Goal: Task Accomplishment & Management: Use online tool/utility

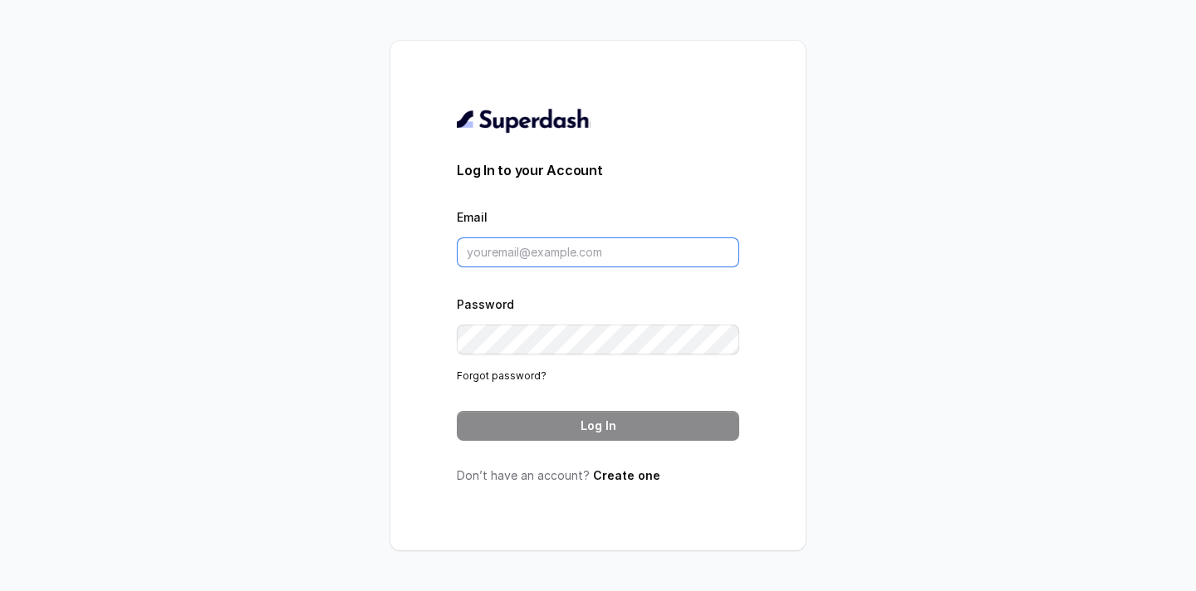
type input "[PERSON_NAME][EMAIL_ADDRESS][DOMAIN_NAME]"
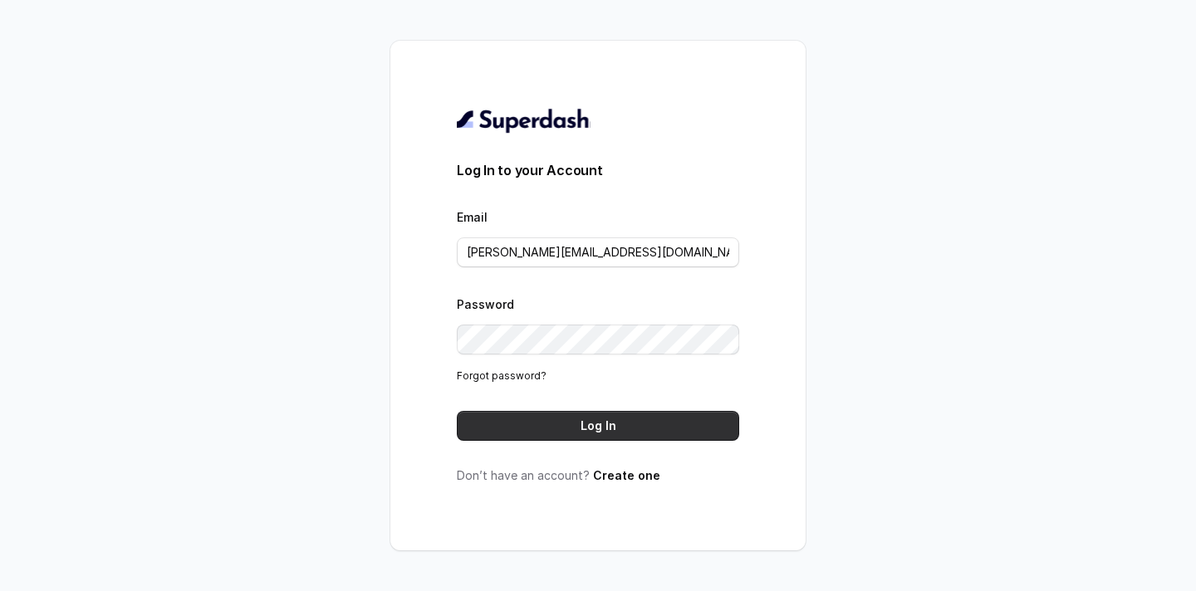
click at [561, 423] on button "Log In" at bounding box center [598, 426] width 282 height 30
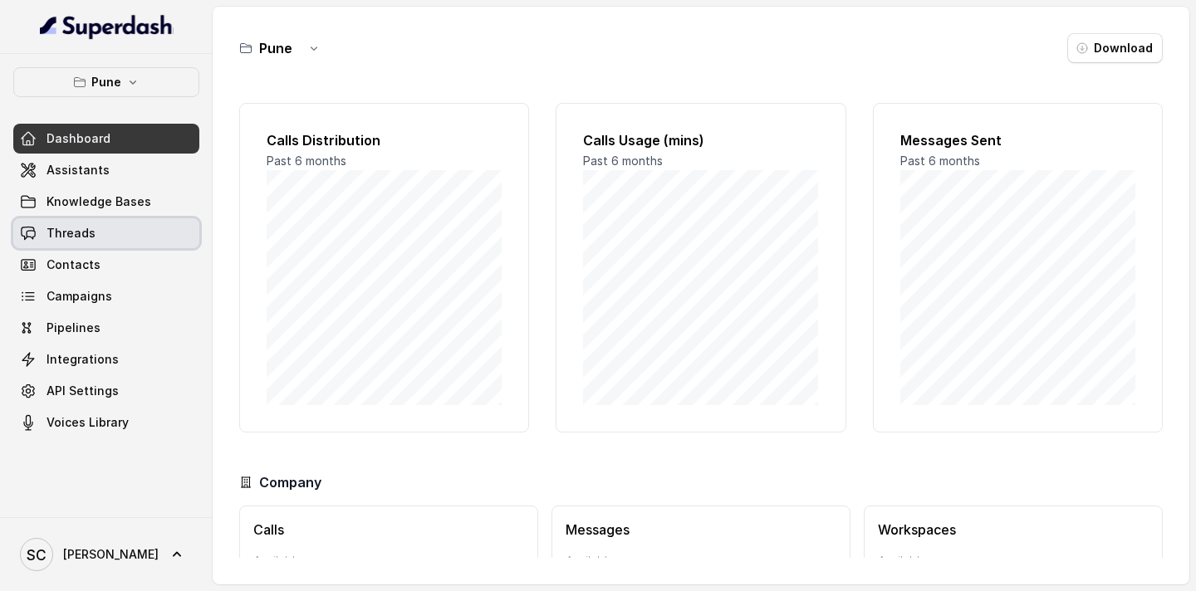
click at [71, 225] on span "Threads" at bounding box center [71, 233] width 49 height 17
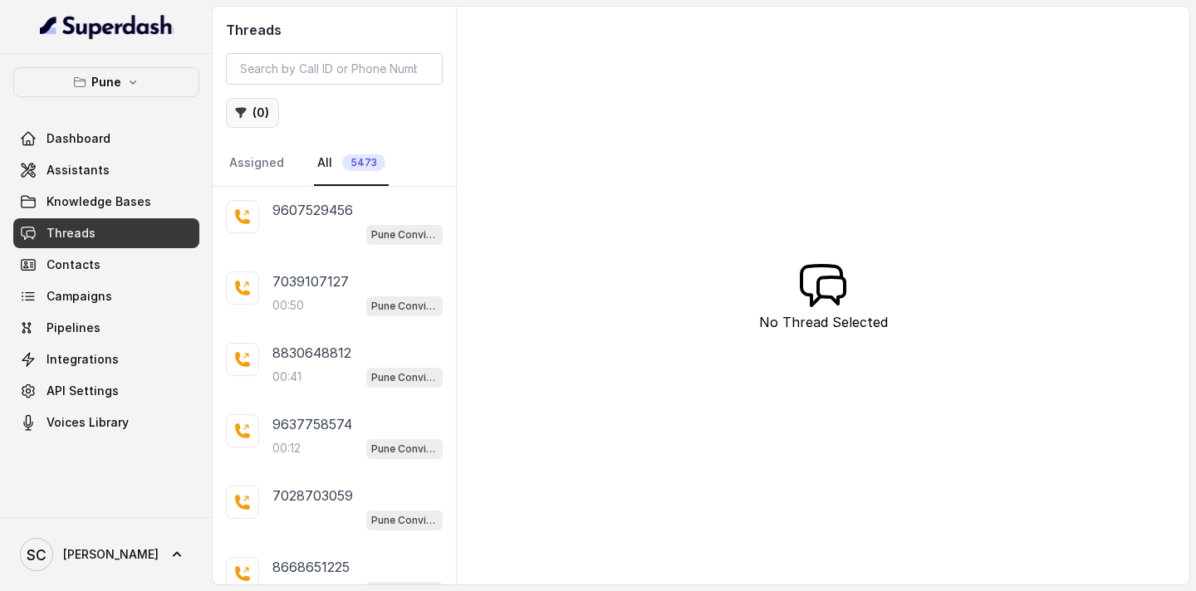
click at [257, 111] on button "( 0 )" at bounding box center [252, 113] width 53 height 30
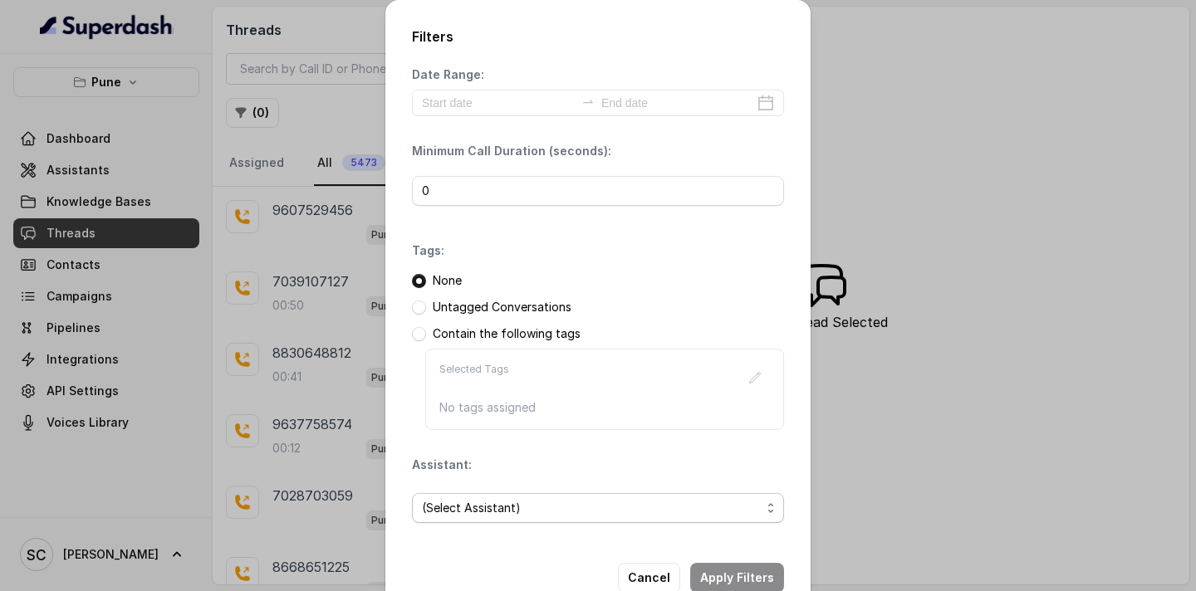
click at [468, 507] on span "(Select Assistant)" at bounding box center [591, 508] width 339 height 20
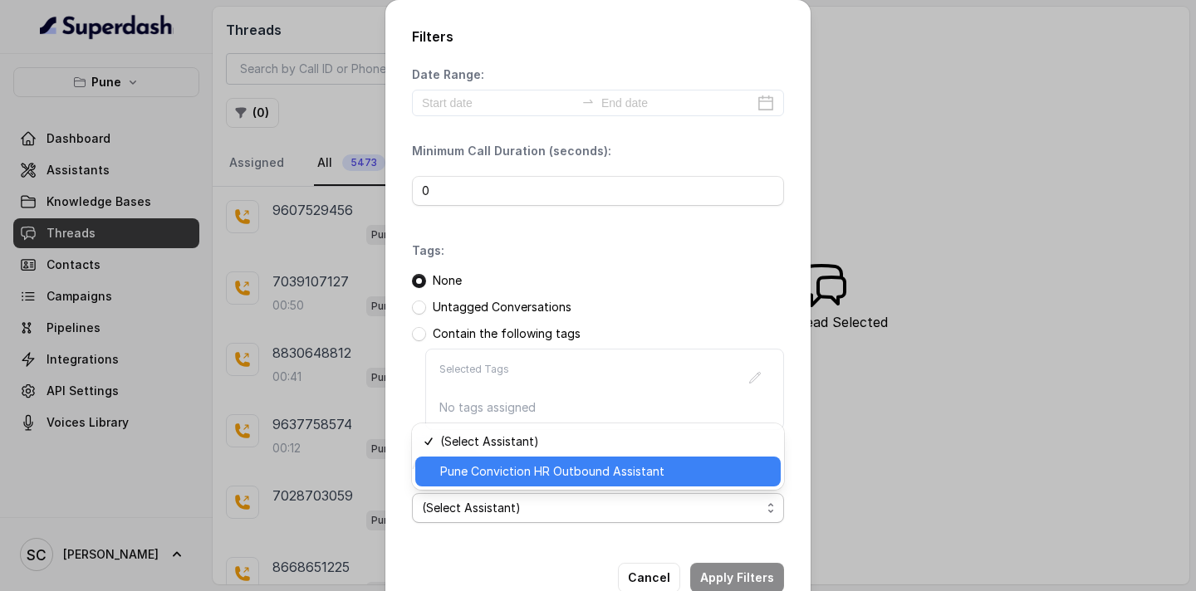
click at [491, 466] on span "Pune Conviction HR Outbound Assistant" at bounding box center [605, 472] width 331 height 20
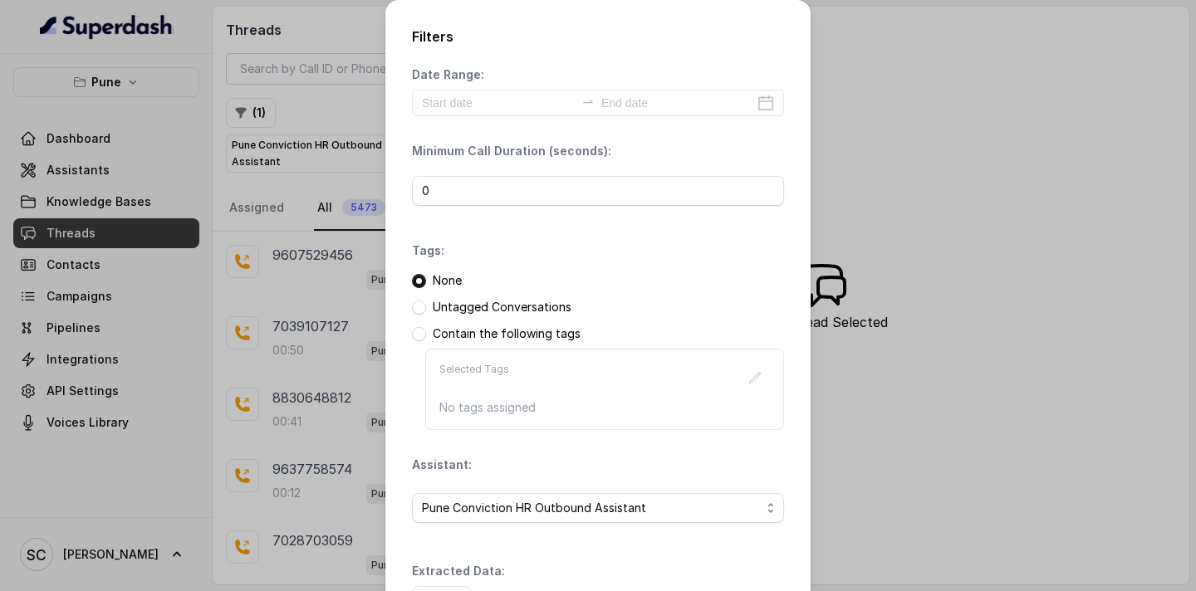
scroll to position [121, 0]
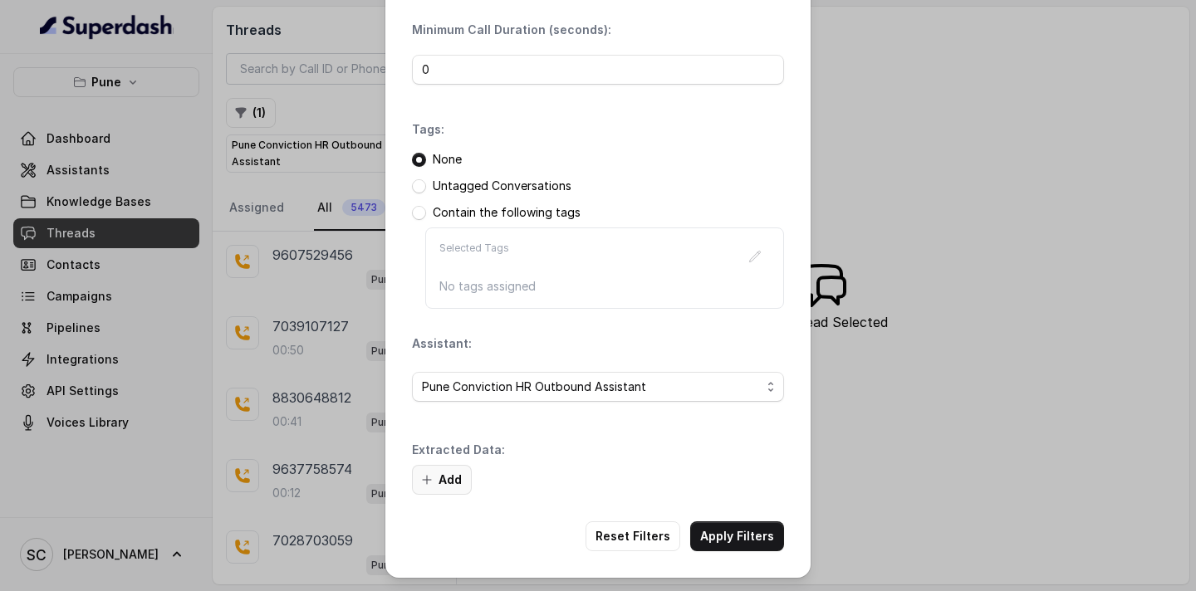
click at [446, 474] on button "Add" at bounding box center [442, 480] width 60 height 30
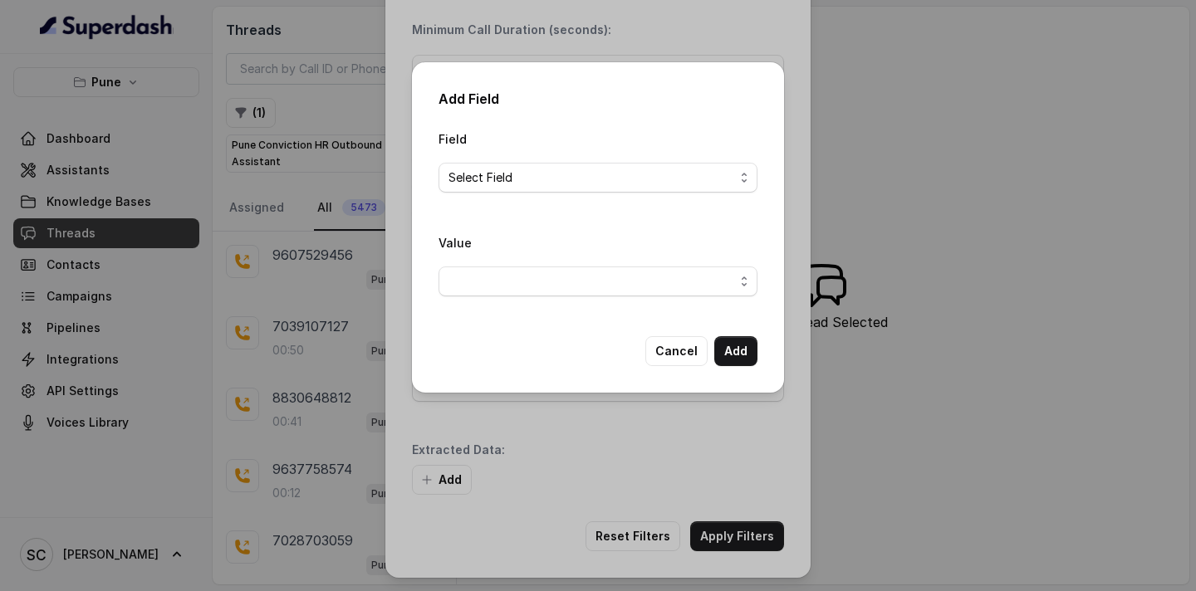
click at [611, 211] on div "Field Select Field Value" at bounding box center [598, 219] width 319 height 181
click at [611, 177] on span "Select Field" at bounding box center [592, 178] width 286 height 20
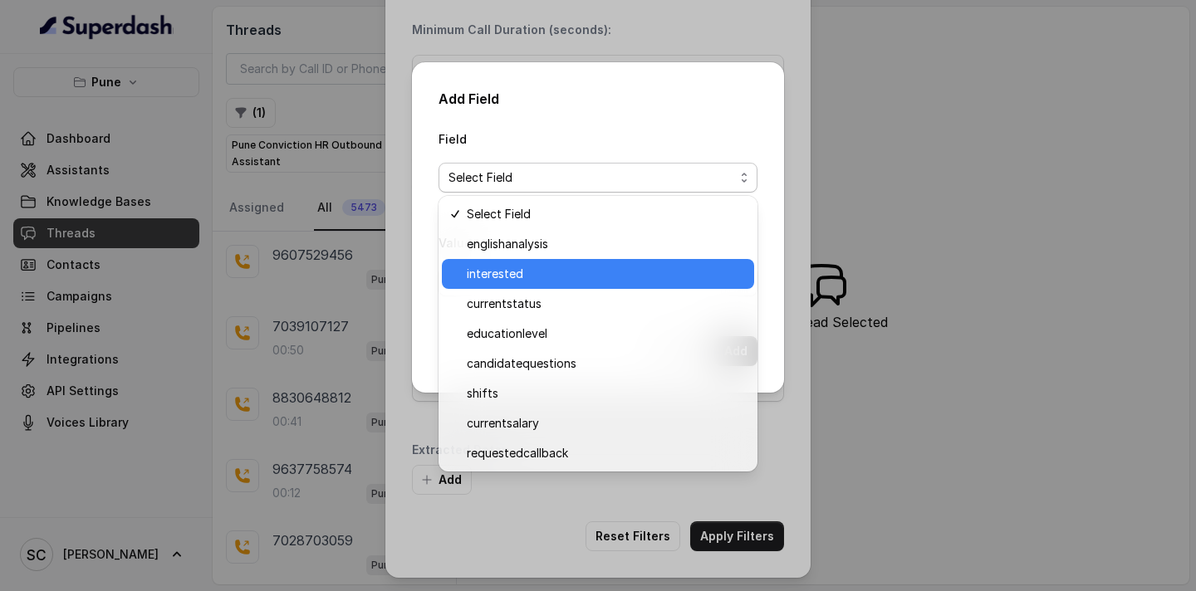
click at [576, 266] on span "interested" at bounding box center [605, 274] width 277 height 20
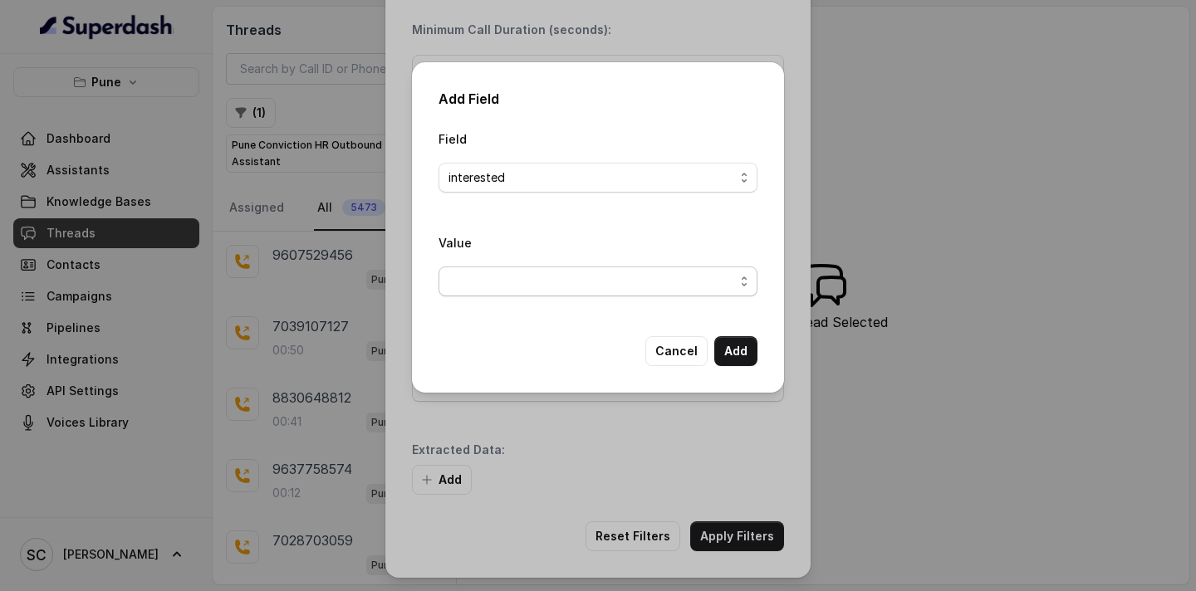
click at [564, 293] on span "button" at bounding box center [598, 282] width 319 height 30
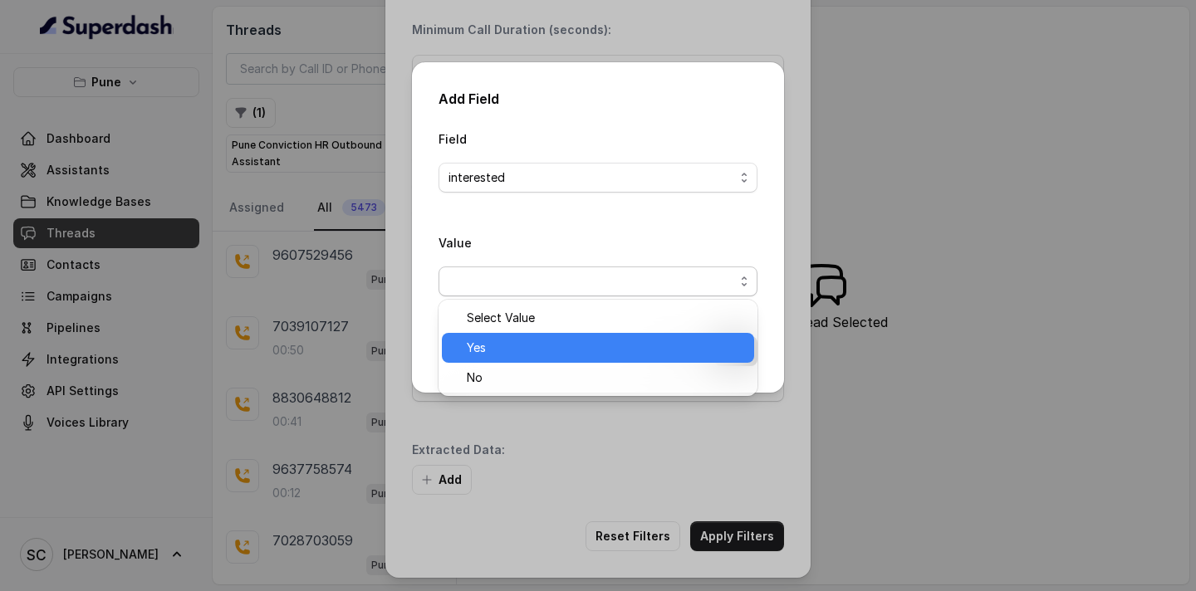
click at [558, 339] on span "Yes" at bounding box center [605, 348] width 277 height 20
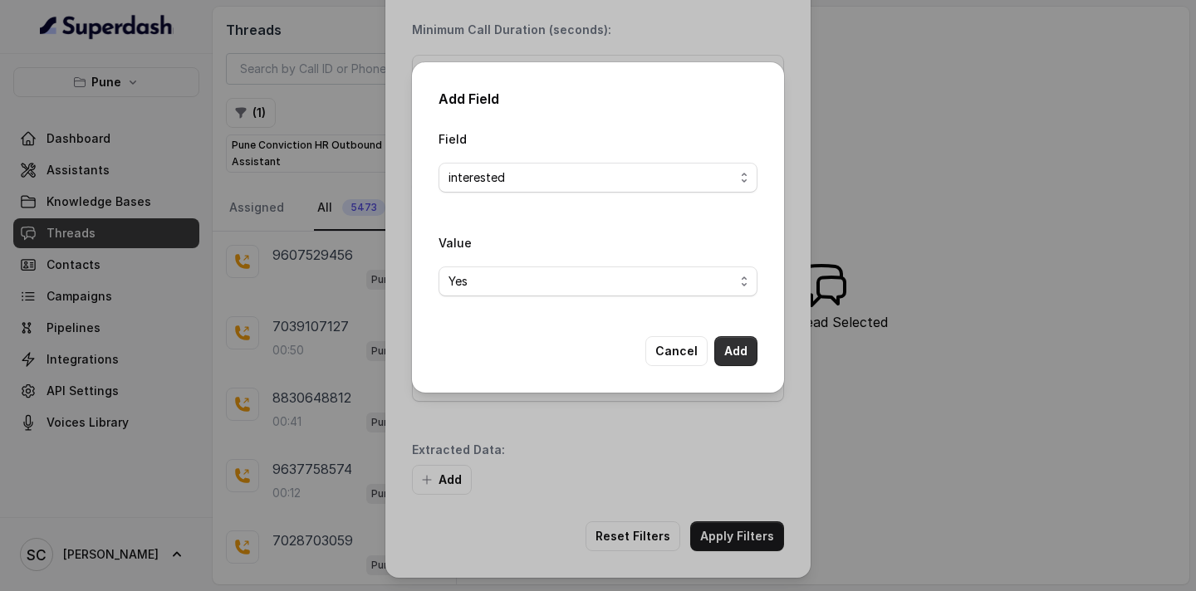
click at [735, 344] on button "Add" at bounding box center [735, 351] width 43 height 30
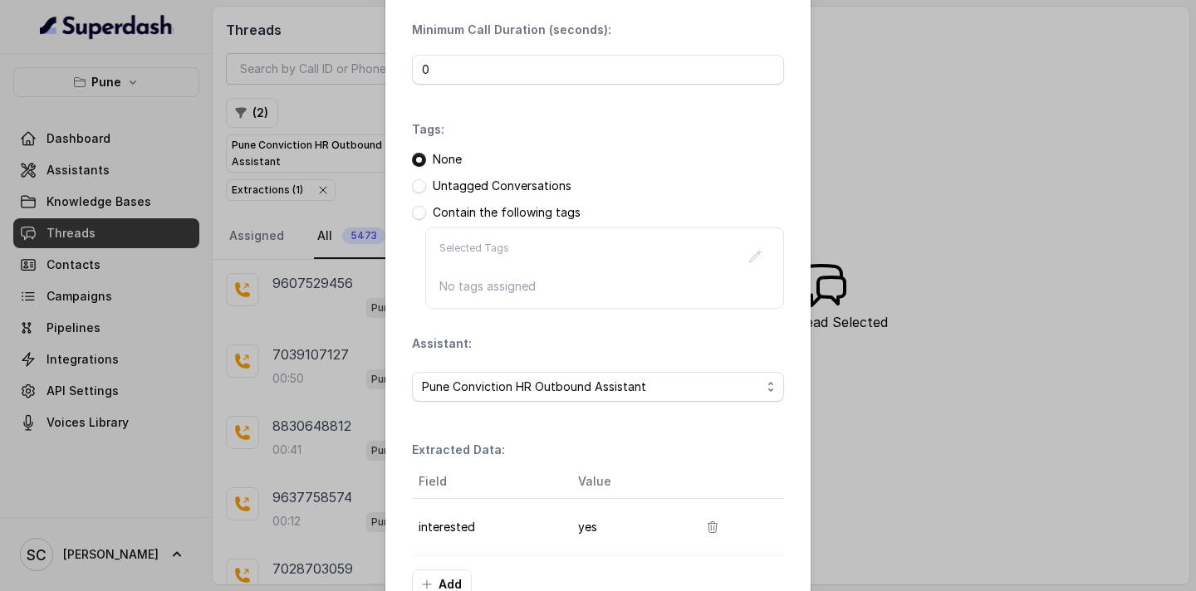
scroll to position [226, 0]
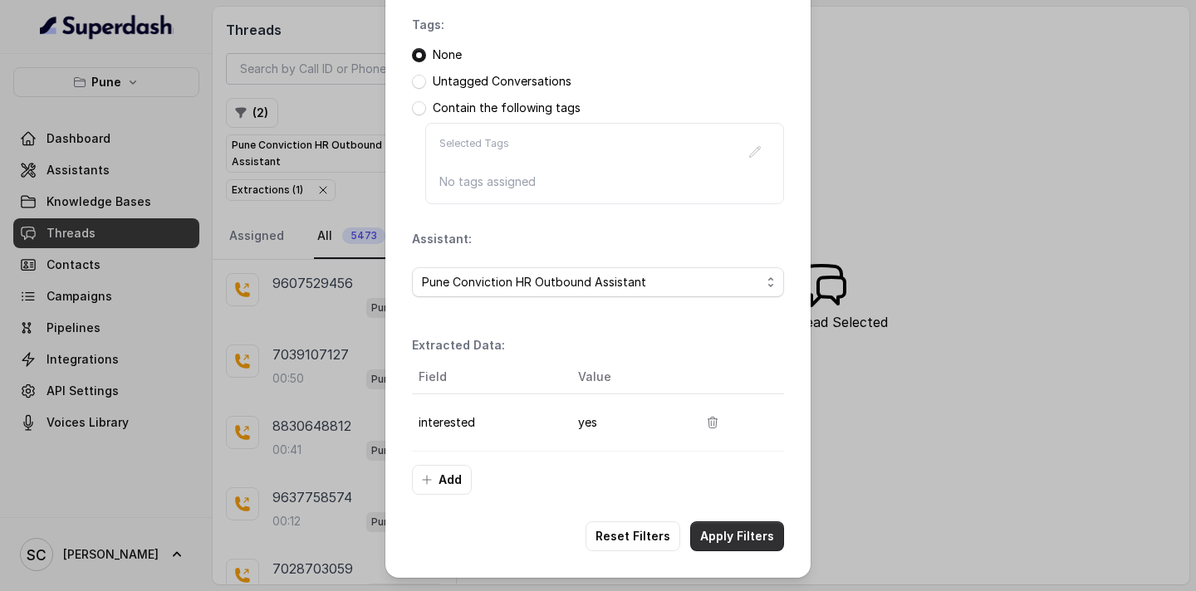
click at [709, 542] on button "Apply Filters" at bounding box center [737, 537] width 94 height 30
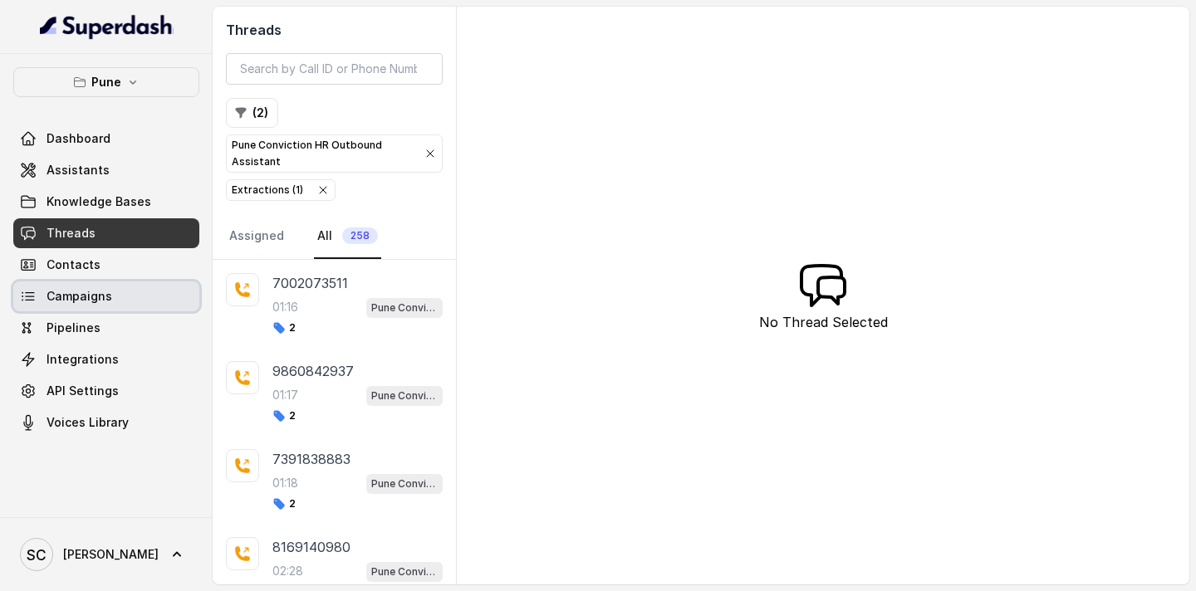
click at [74, 302] on span "Campaigns" at bounding box center [80, 296] width 66 height 17
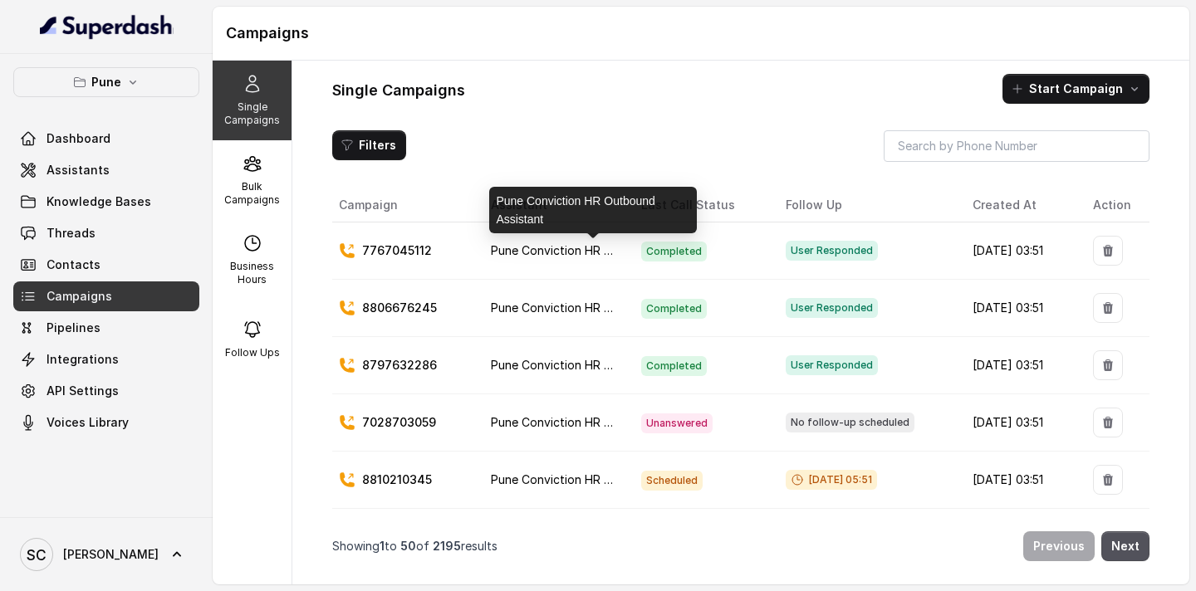
click at [542, 254] on span "Pune Conviction HR Outbound Assistant" at bounding box center [603, 250] width 224 height 14
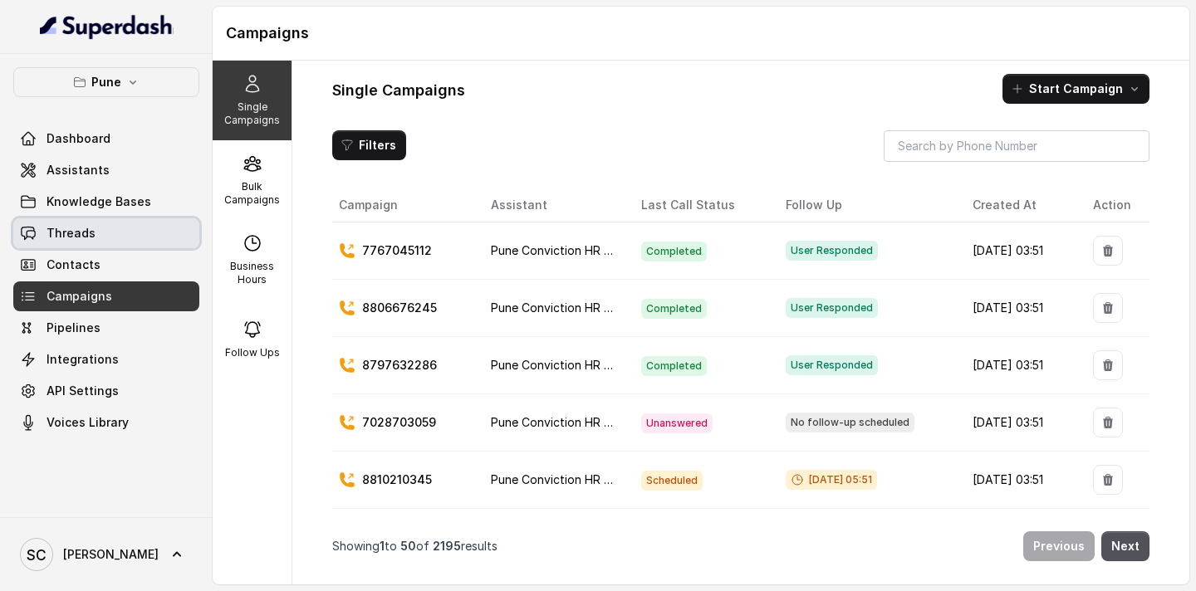
click at [87, 228] on span "Threads" at bounding box center [71, 233] width 49 height 17
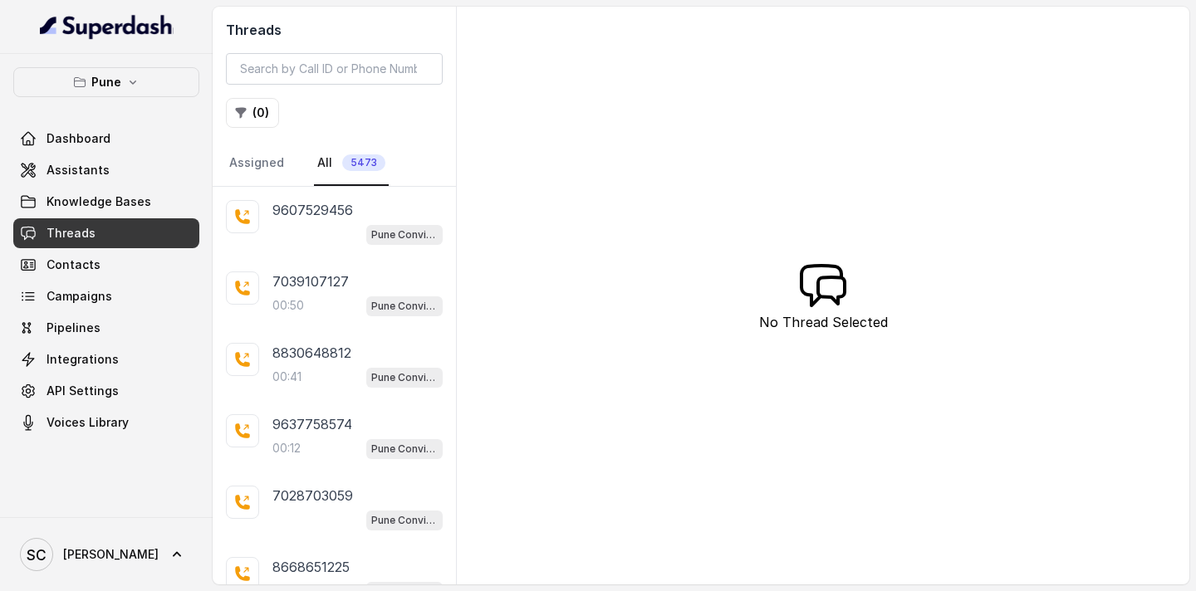
click at [351, 169] on span "5473" at bounding box center [363, 162] width 43 height 17
click at [246, 108] on icon "button" at bounding box center [241, 113] width 11 height 11
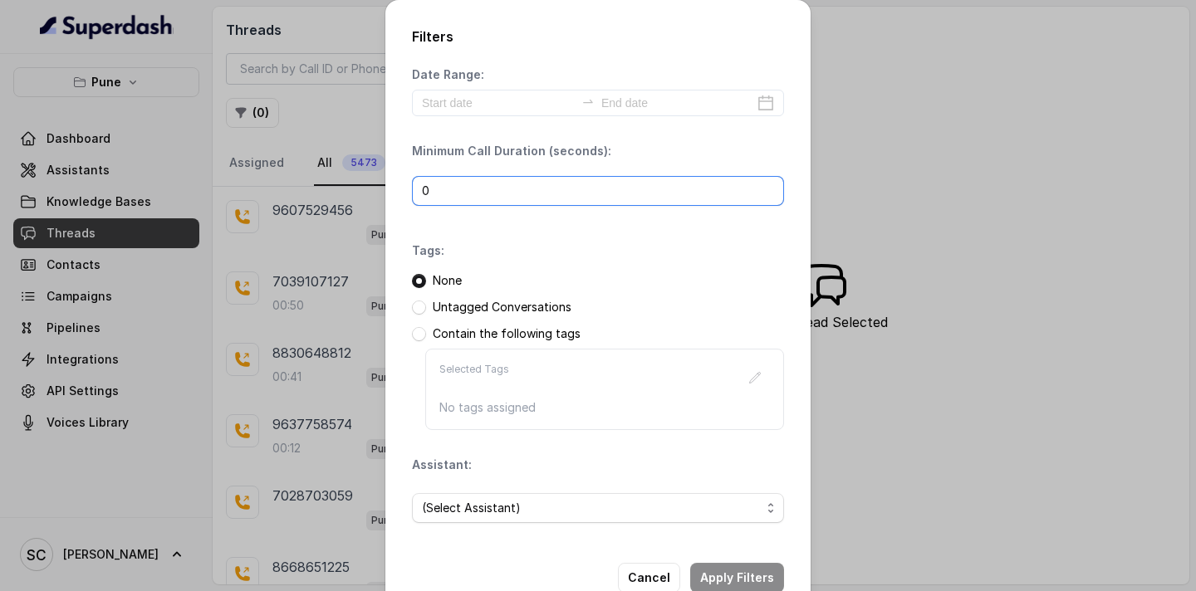
click at [566, 187] on input "0" at bounding box center [598, 191] width 372 height 30
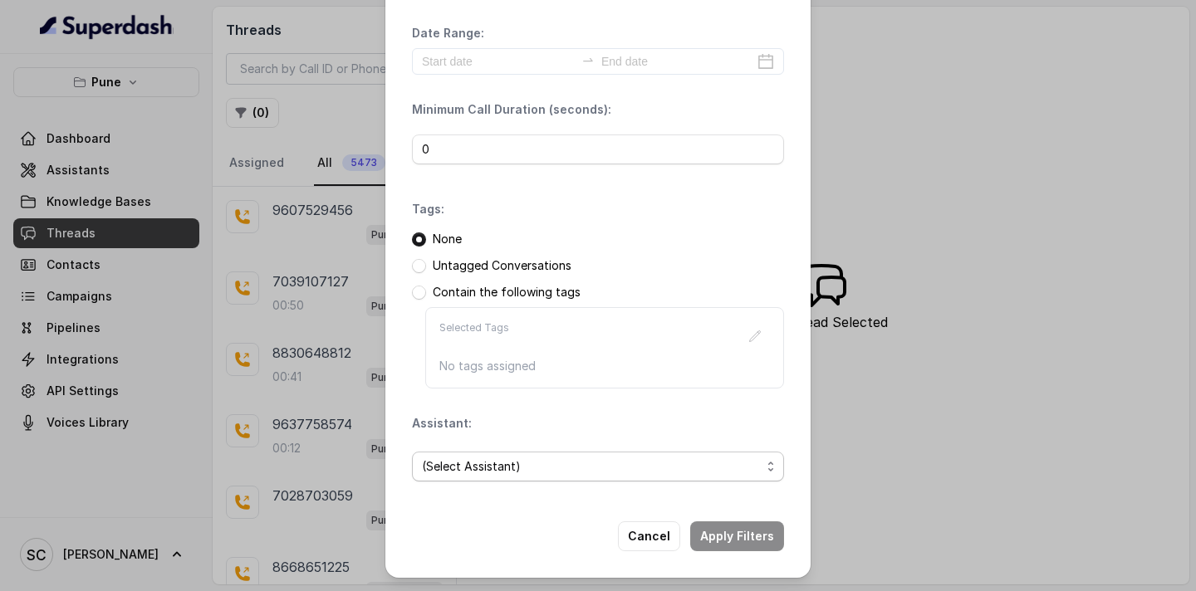
click at [529, 469] on span "(Select Assistant)" at bounding box center [591, 467] width 339 height 20
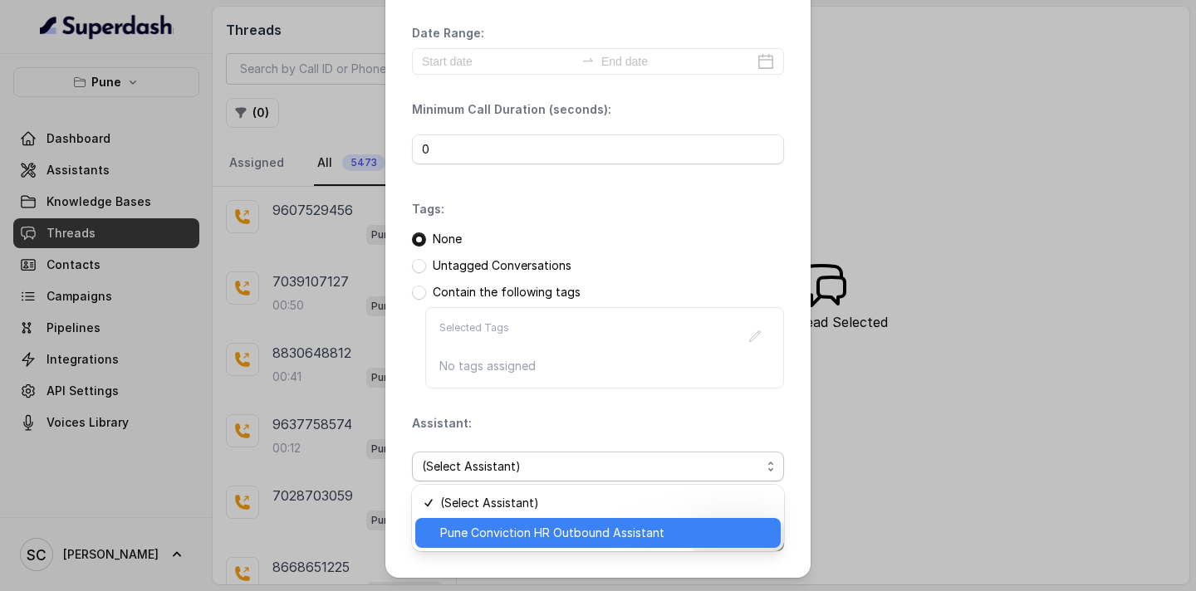
click at [501, 542] on span "Pune Conviction HR Outbound Assistant" at bounding box center [605, 533] width 331 height 20
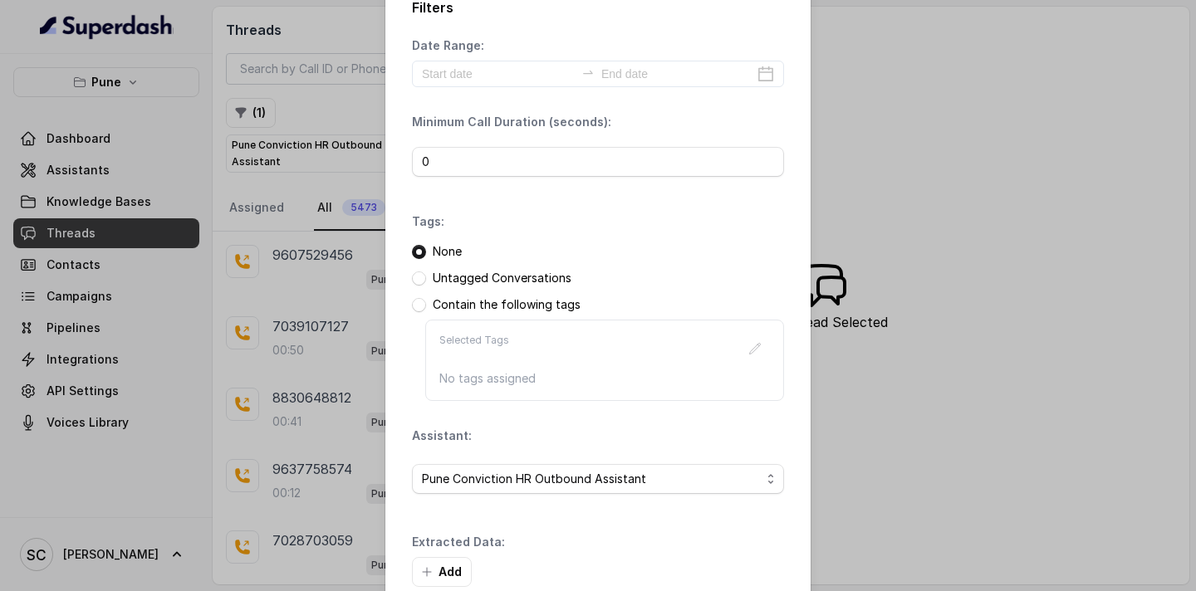
scroll to position [14, 0]
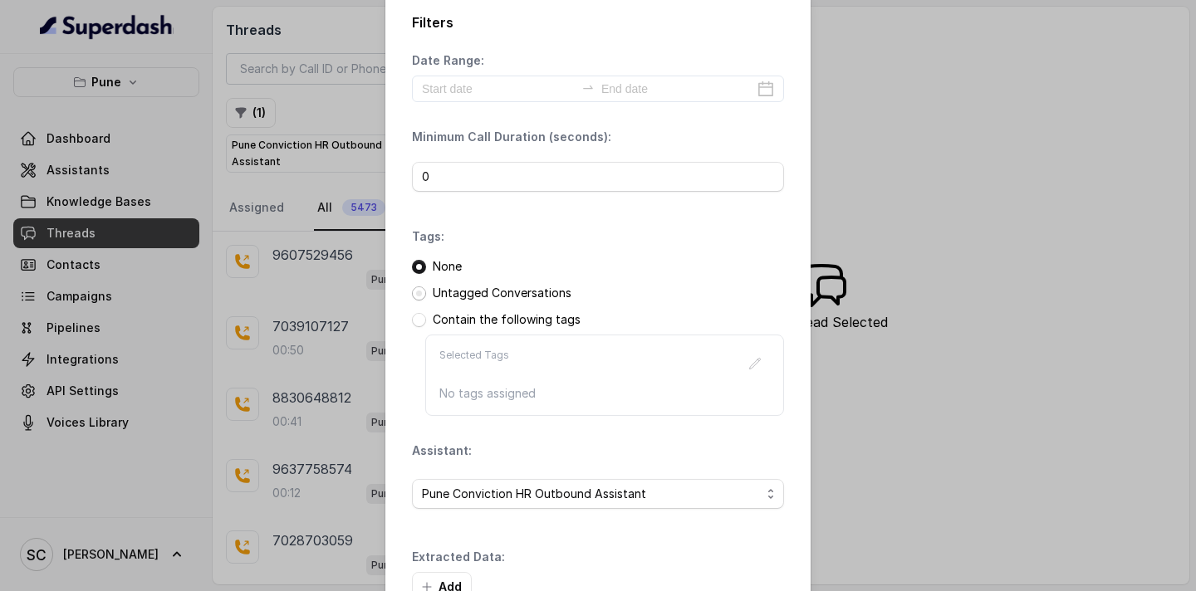
click at [422, 295] on span at bounding box center [419, 294] width 14 height 14
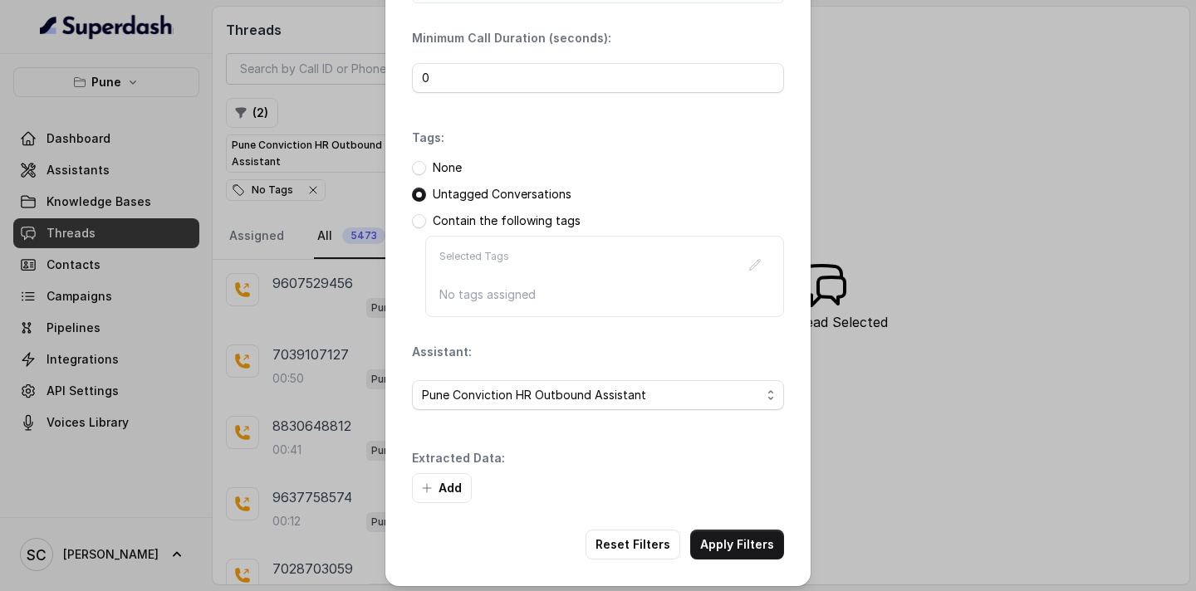
scroll to position [121, 0]
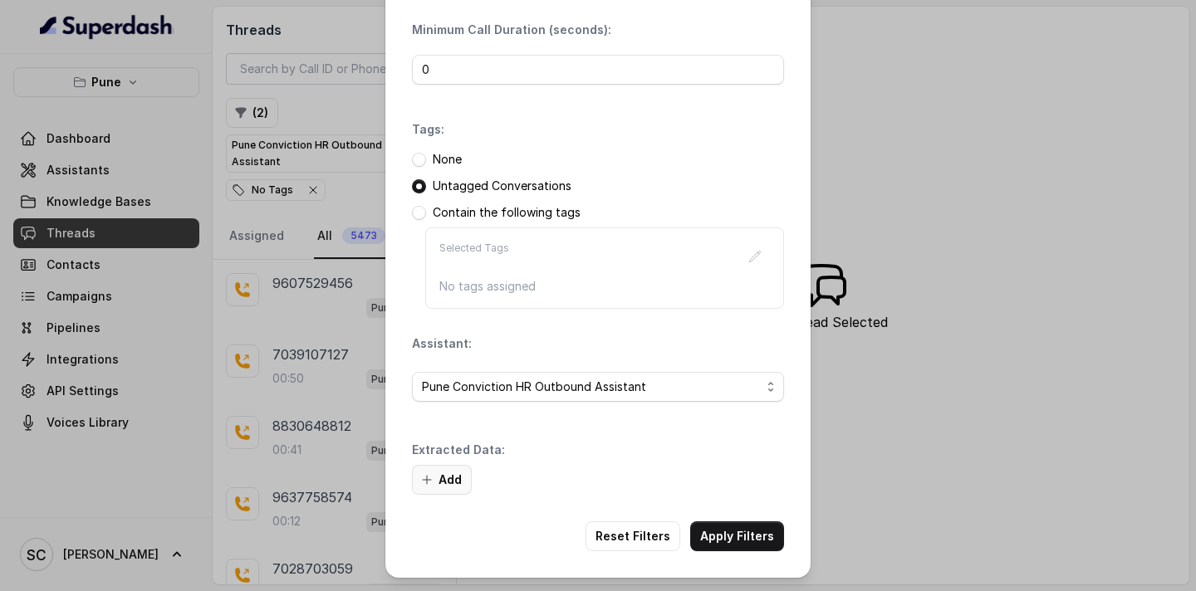
click at [445, 484] on button "Add" at bounding box center [442, 480] width 60 height 30
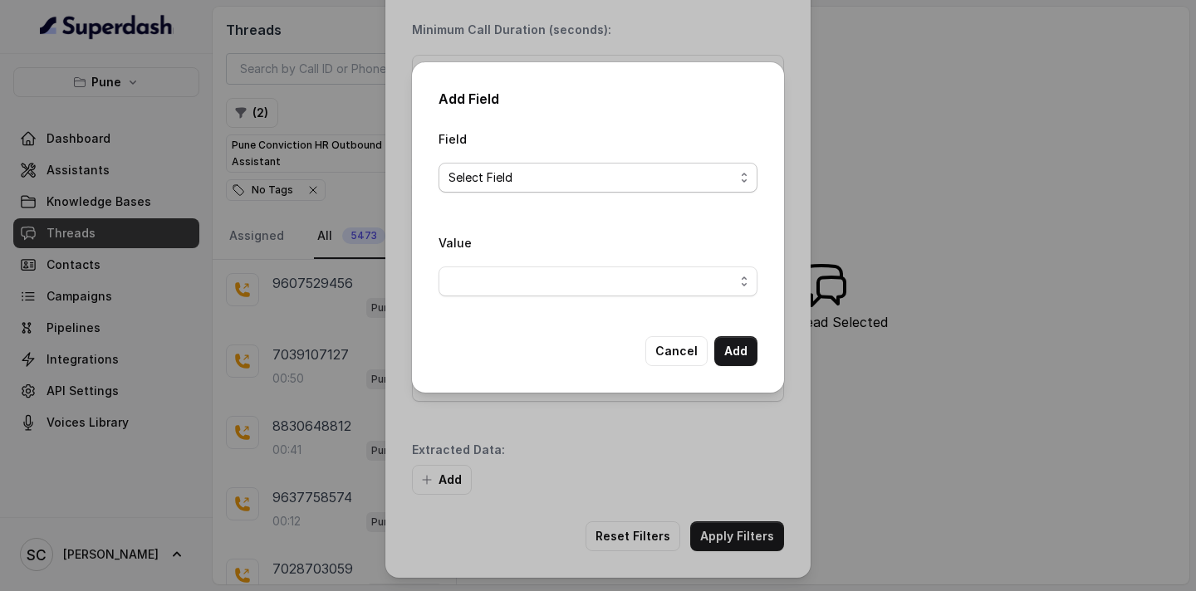
click at [537, 181] on span "Select Field" at bounding box center [592, 178] width 286 height 20
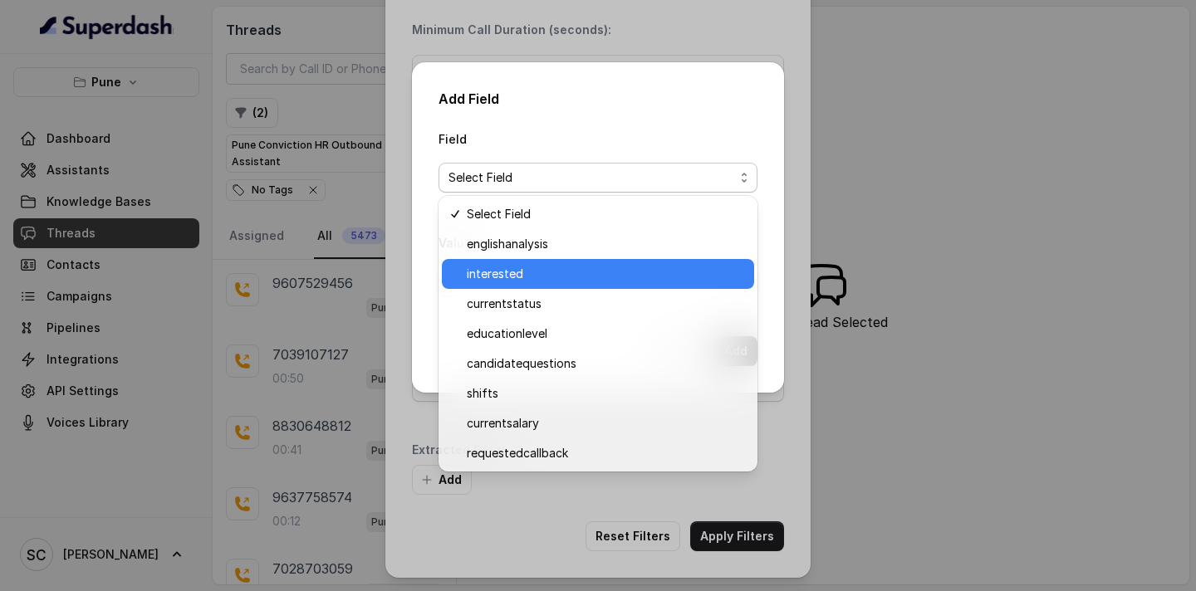
click at [502, 271] on span "interested" at bounding box center [605, 274] width 277 height 20
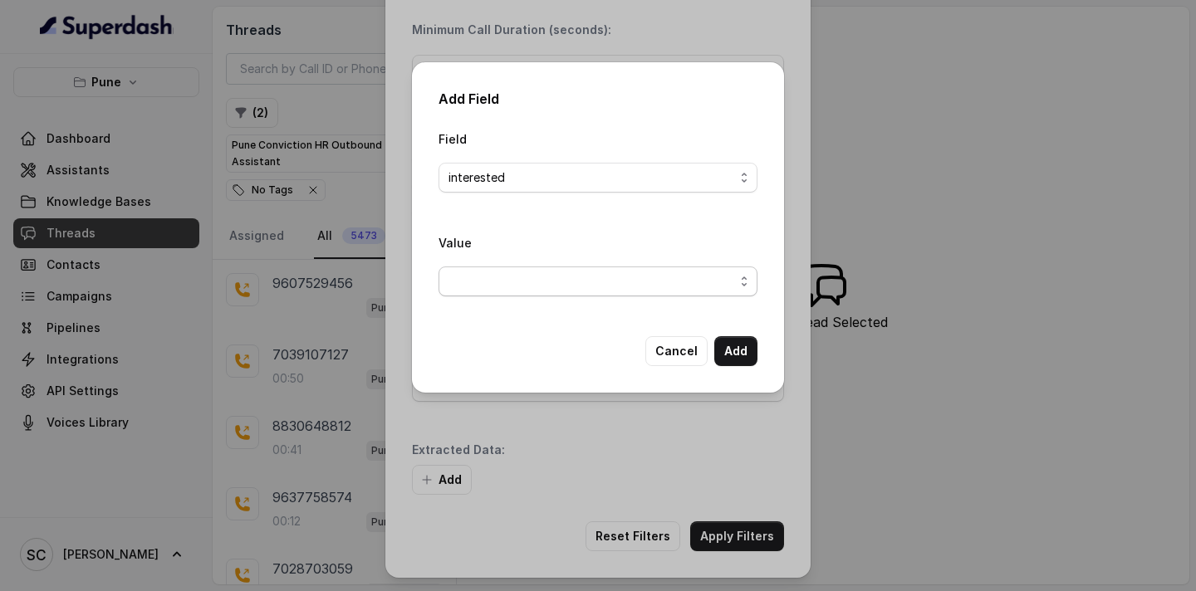
click at [503, 282] on span "button" at bounding box center [598, 282] width 319 height 30
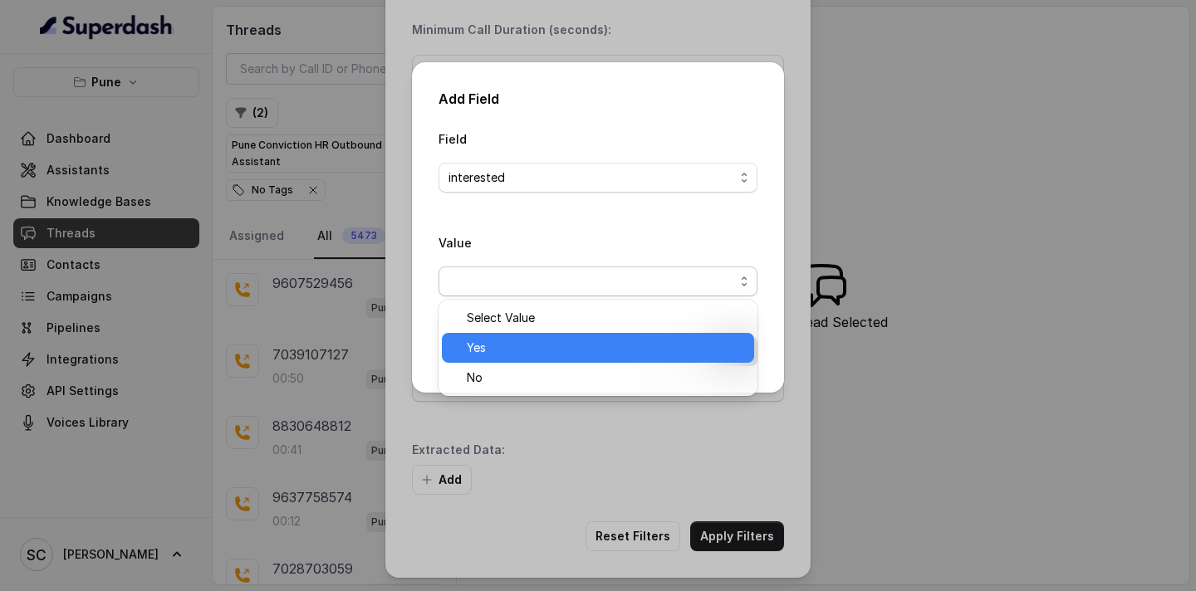
click at [485, 341] on span "Yes" at bounding box center [605, 348] width 277 height 20
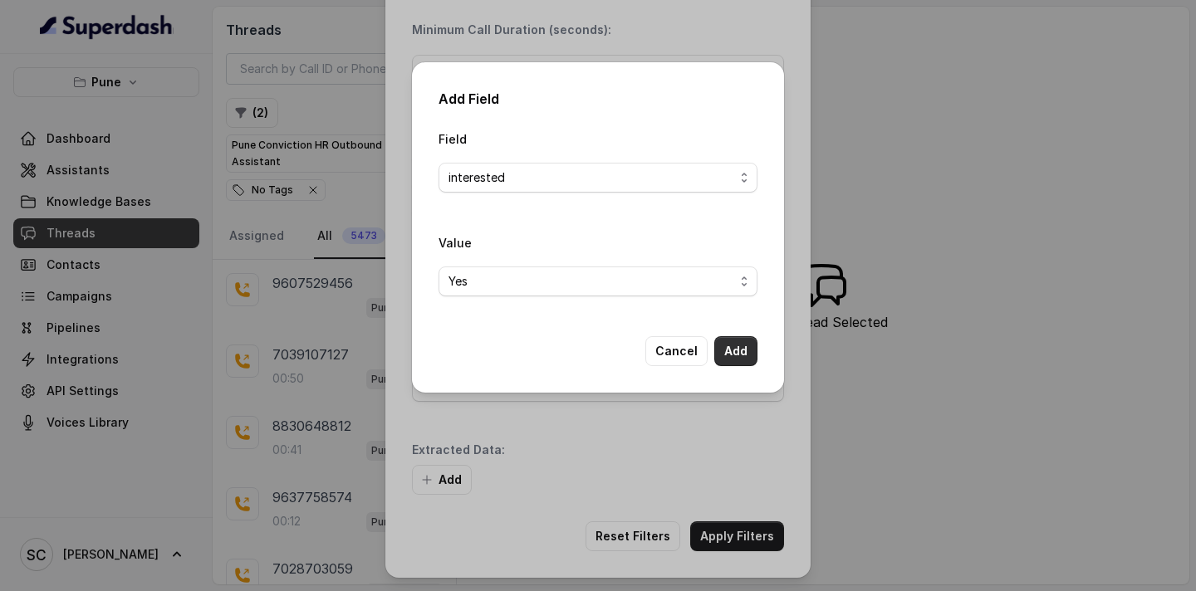
click at [737, 351] on button "Add" at bounding box center [735, 351] width 43 height 30
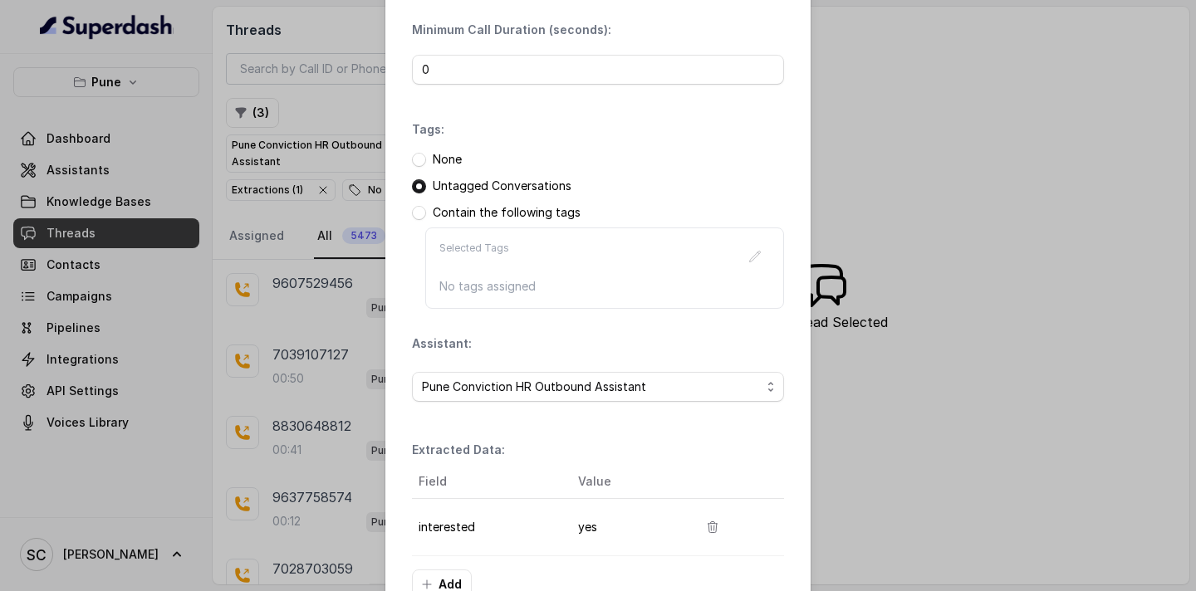
scroll to position [226, 0]
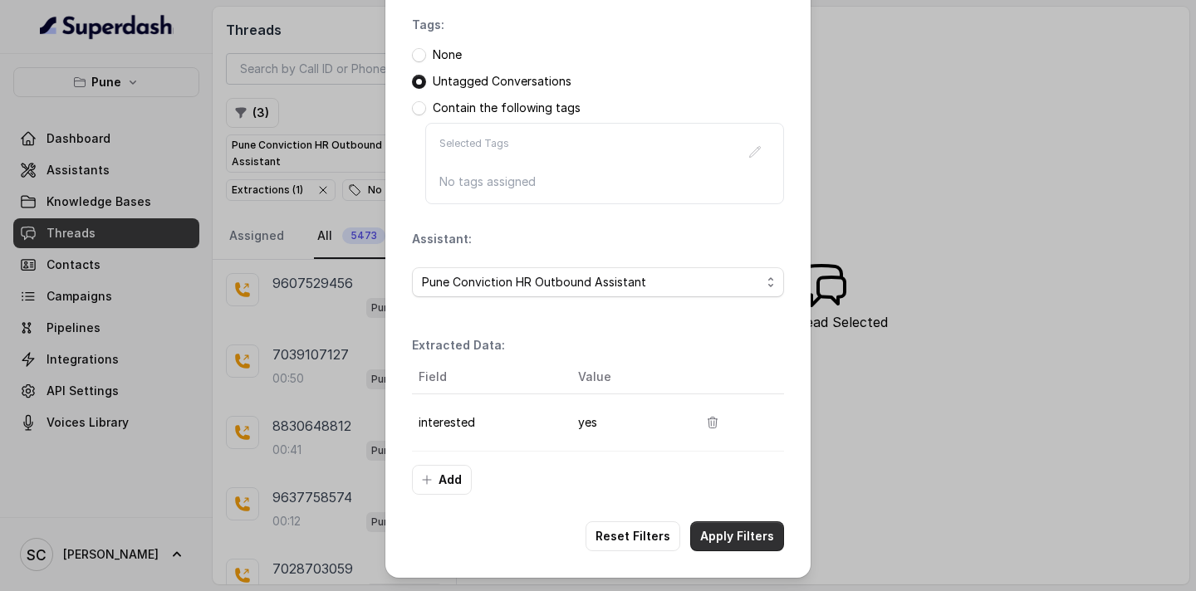
click at [708, 532] on button "Apply Filters" at bounding box center [737, 537] width 94 height 30
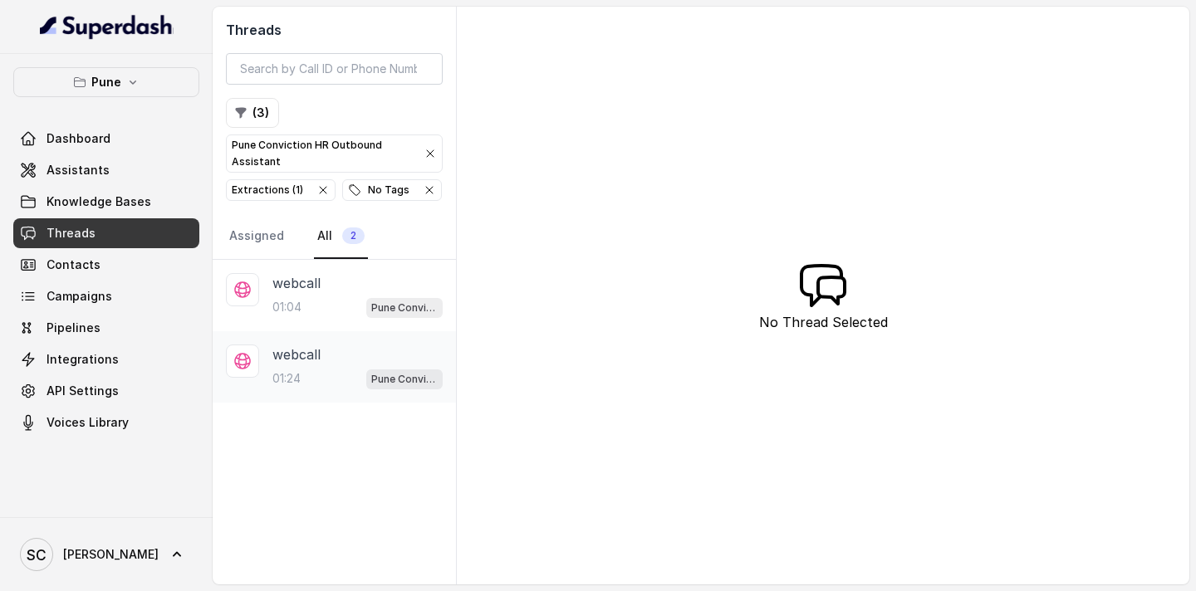
click at [335, 358] on div "webcall" at bounding box center [357, 355] width 170 height 20
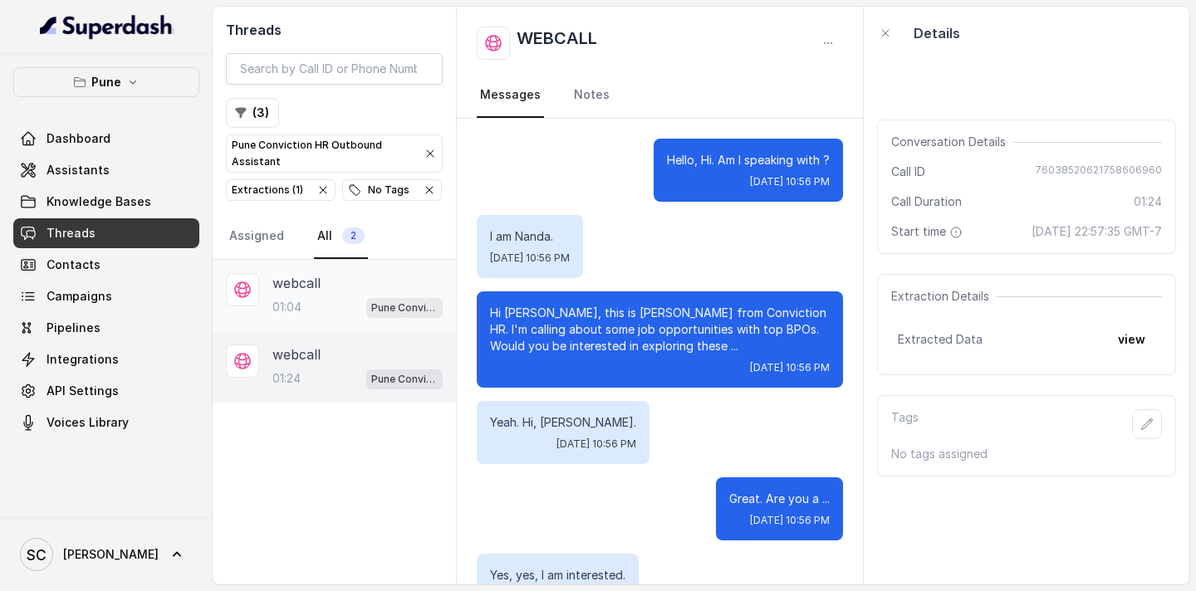
click at [365, 302] on div "01:04 Pune Conviction HR Outbound Assistant" at bounding box center [357, 308] width 170 height 22
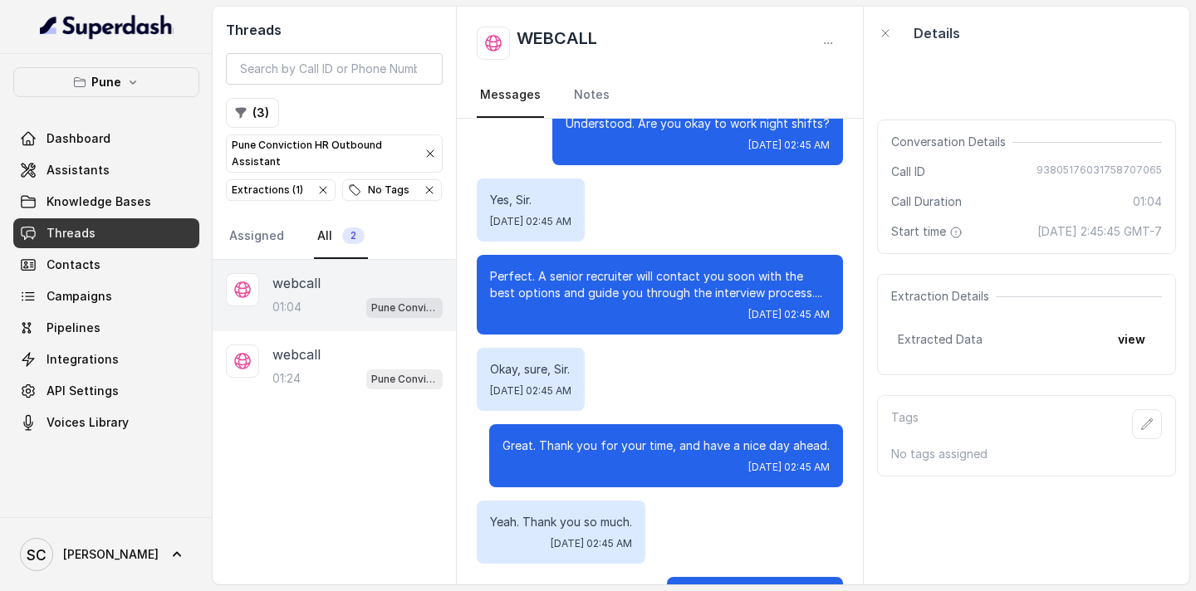
scroll to position [779, 0]
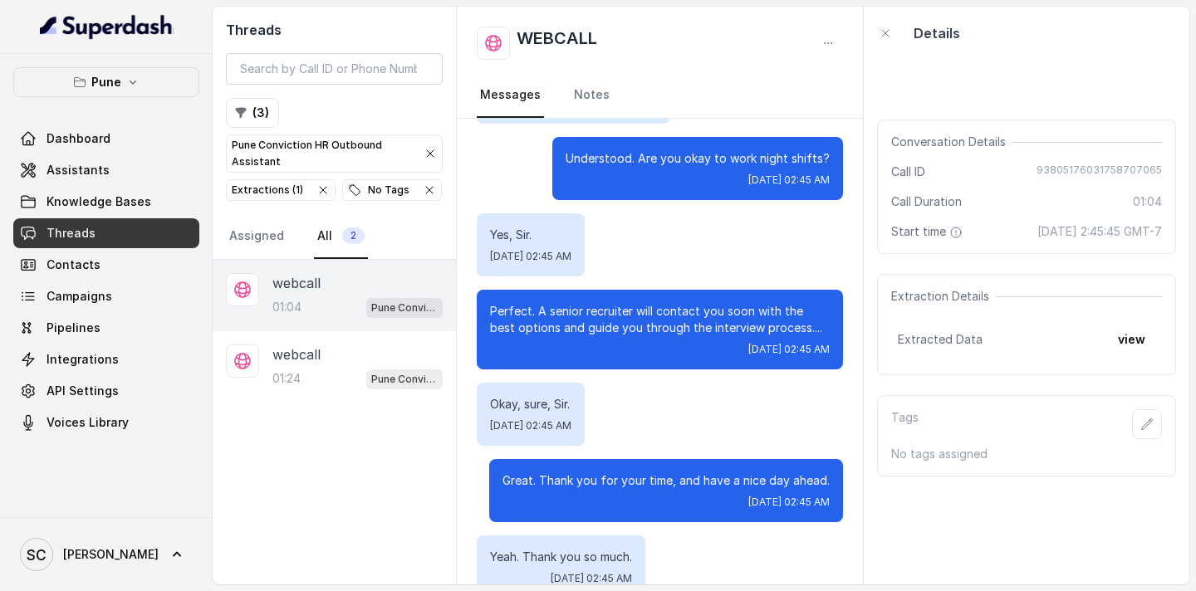
click at [371, 194] on div "No Tags" at bounding box center [378, 190] width 61 height 17
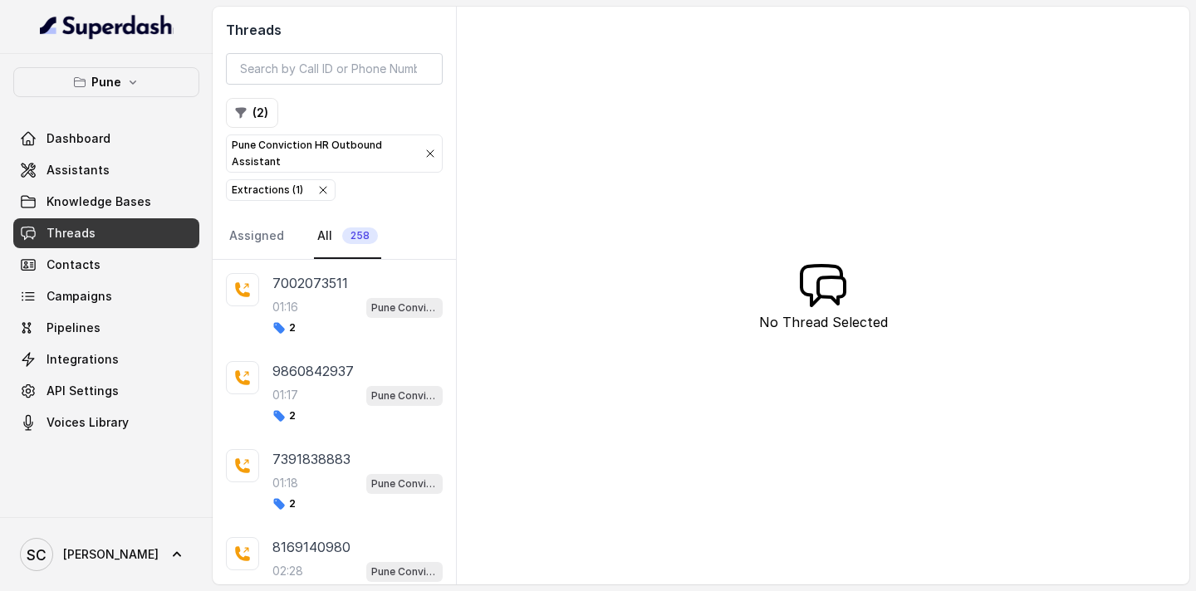
click at [272, 192] on div "Extractions ( 1 )" at bounding box center [267, 190] width 71 height 17
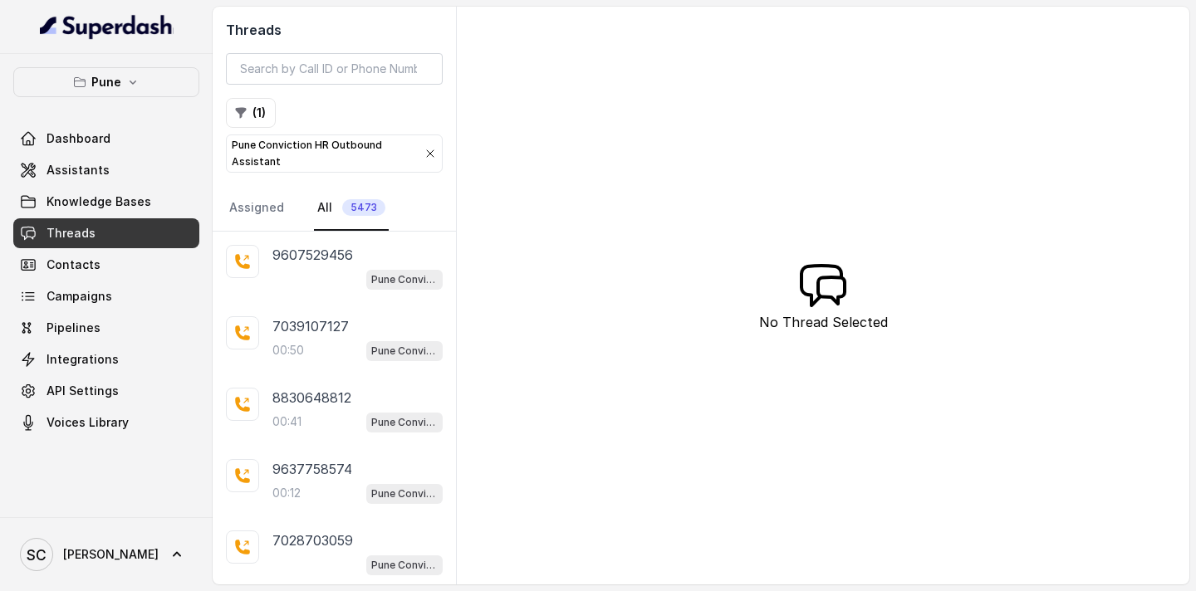
click at [358, 212] on span "5473" at bounding box center [363, 207] width 43 height 17
click at [259, 103] on button "( 1 )" at bounding box center [251, 113] width 50 height 30
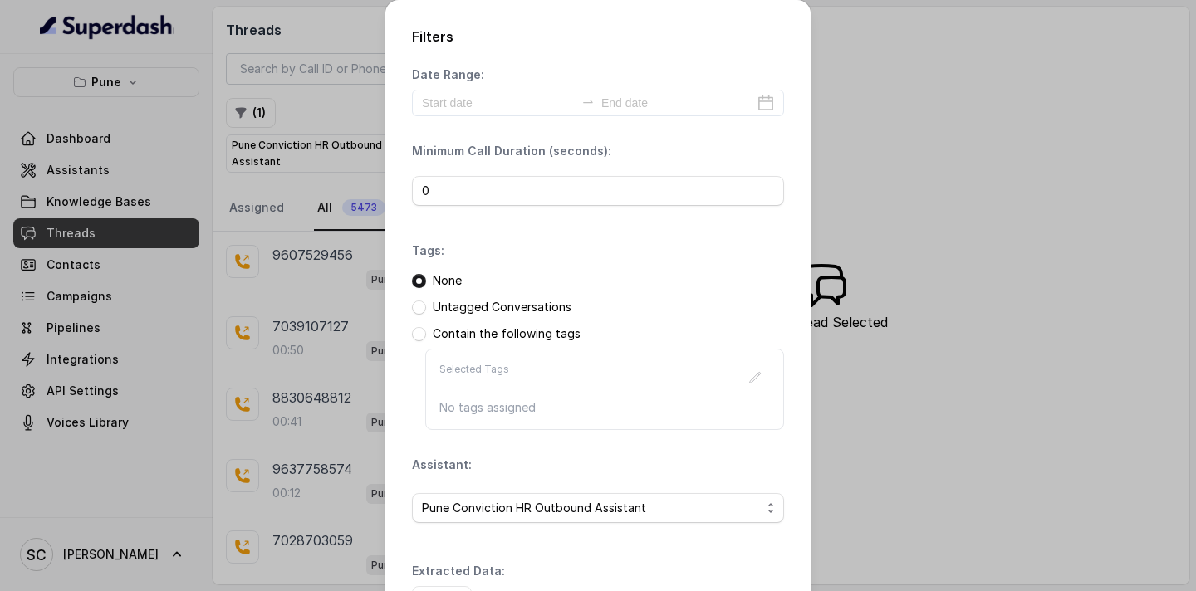
scroll to position [121, 0]
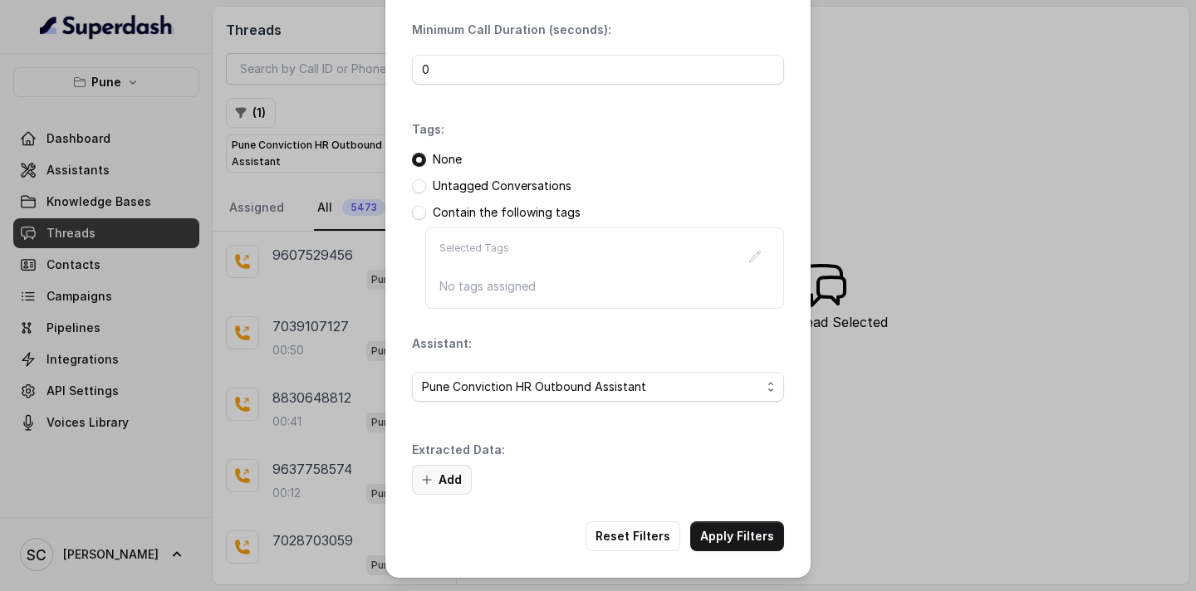
click at [455, 479] on button "Add" at bounding box center [442, 480] width 60 height 30
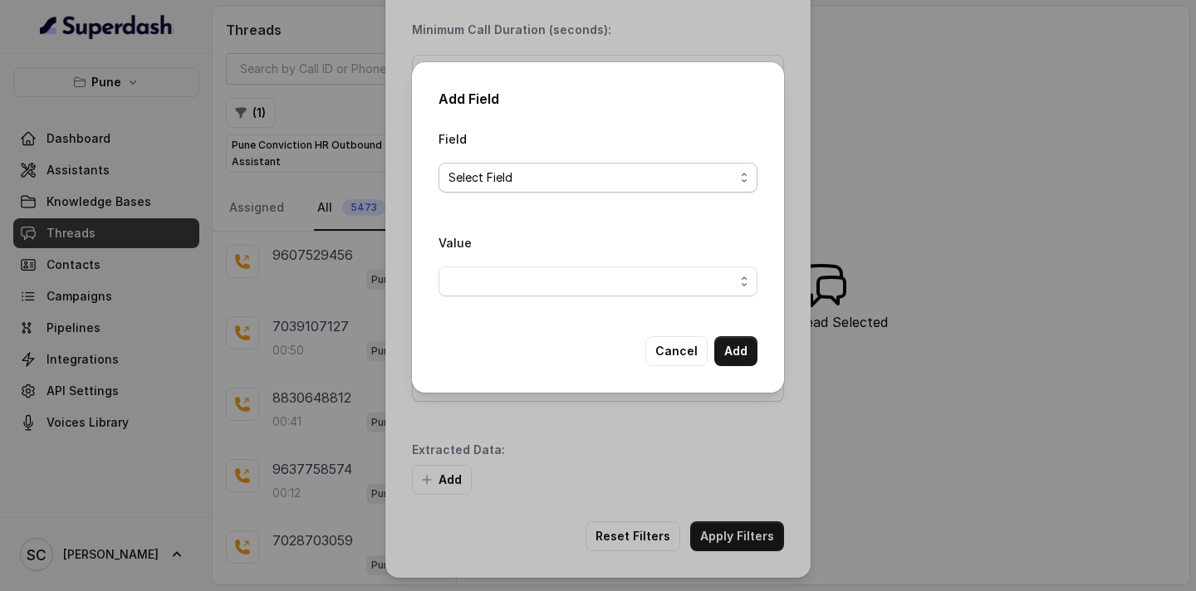
click at [600, 187] on span "Select Field" at bounding box center [592, 178] width 286 height 20
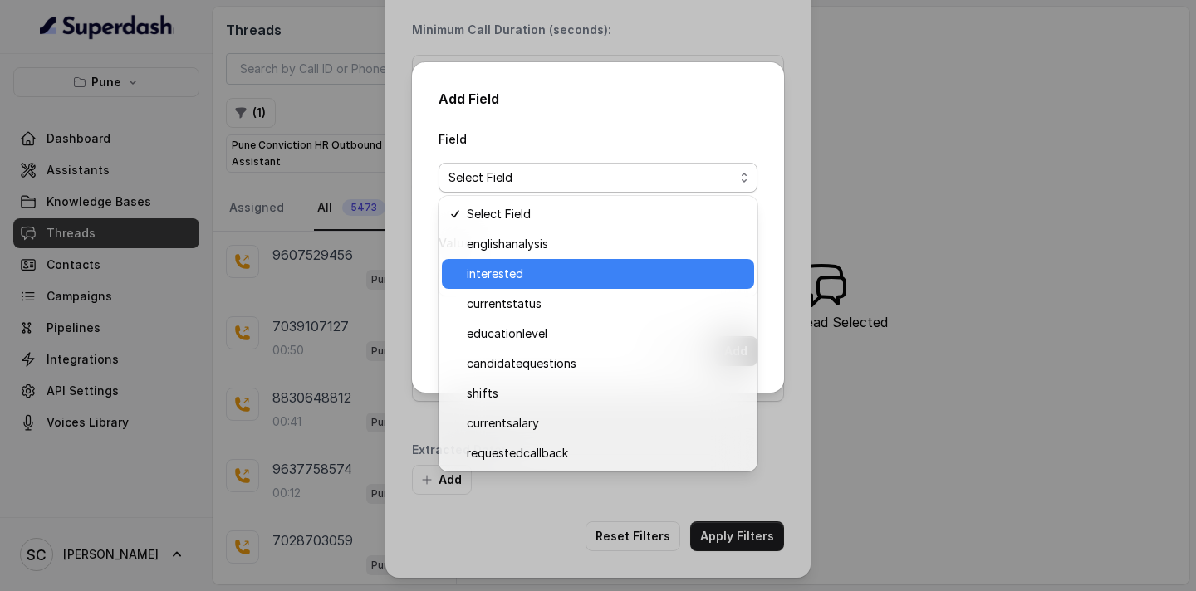
click at [566, 268] on span "interested" at bounding box center [605, 274] width 277 height 20
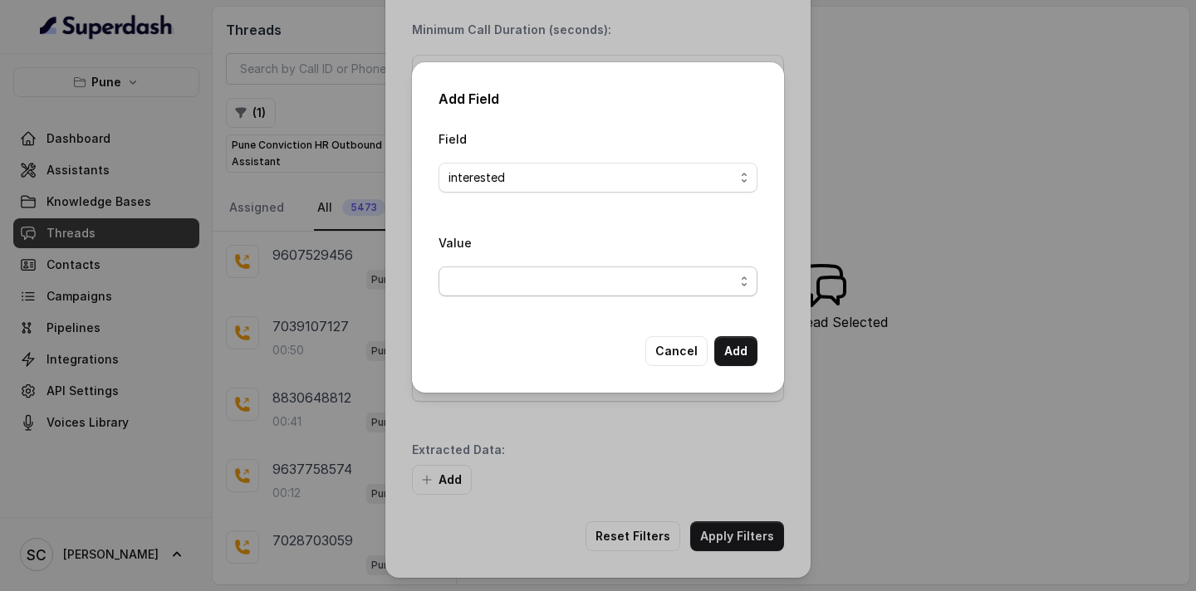
click at [544, 295] on span "button" at bounding box center [598, 282] width 319 height 30
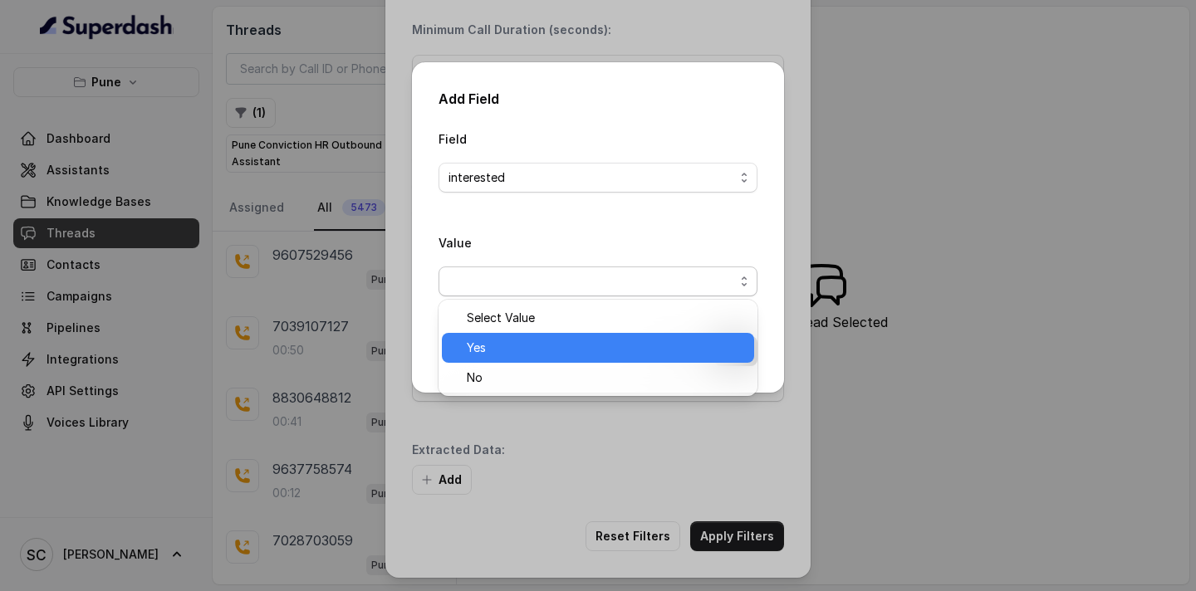
click at [513, 349] on span "Yes" at bounding box center [605, 348] width 277 height 20
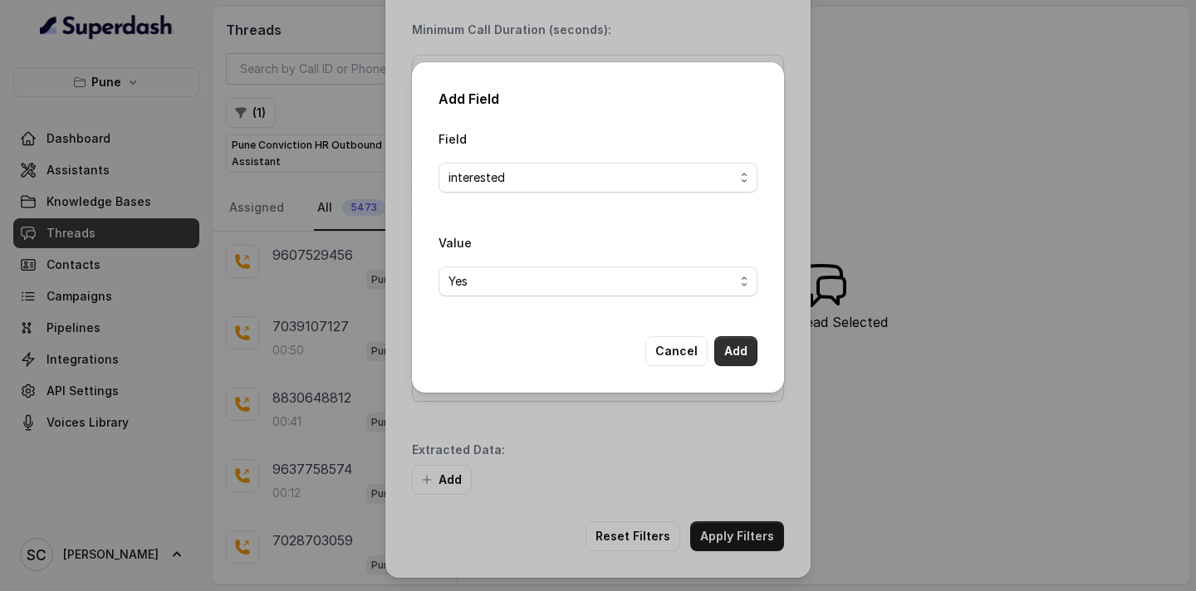
click at [745, 357] on button "Add" at bounding box center [735, 351] width 43 height 30
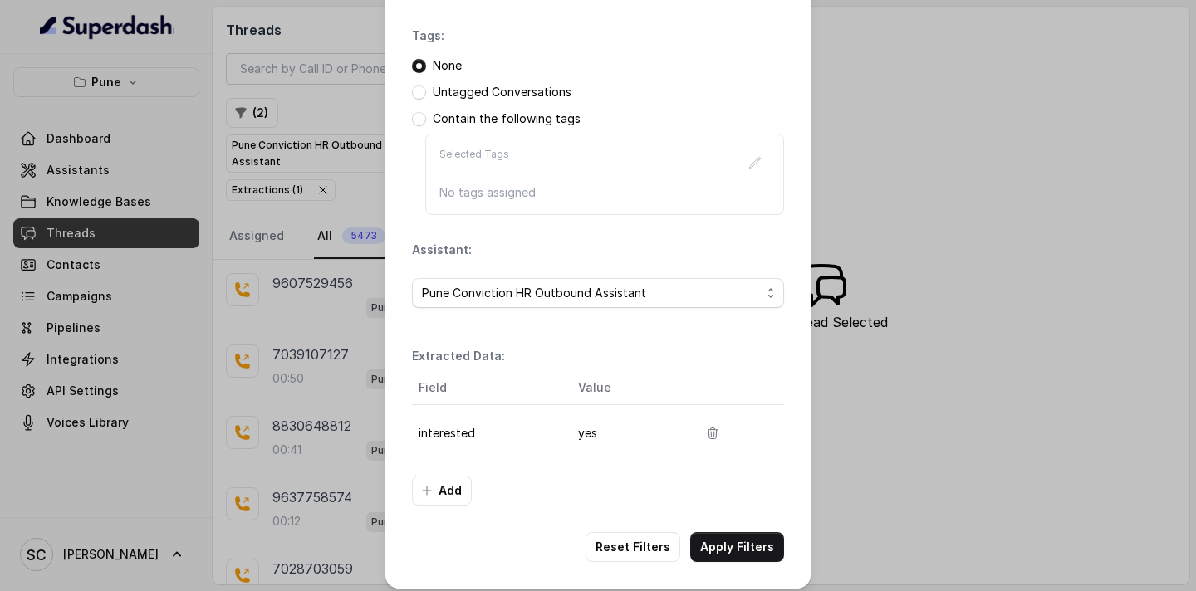
scroll to position [226, 0]
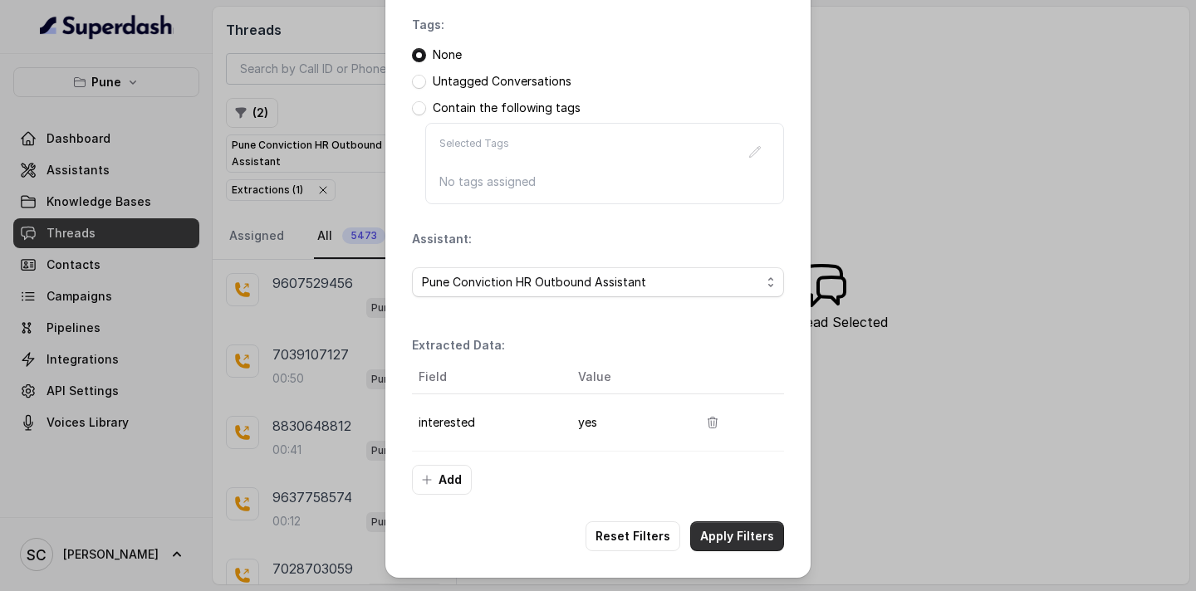
click at [728, 533] on button "Apply Filters" at bounding box center [737, 537] width 94 height 30
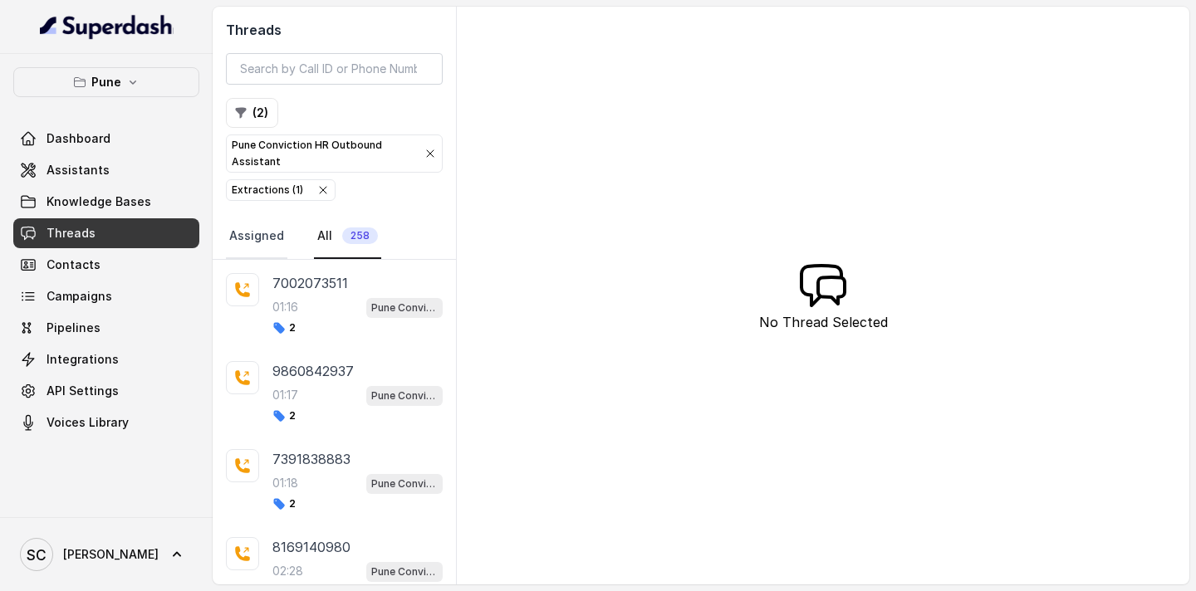
click at [263, 242] on link "Assigned" at bounding box center [256, 236] width 61 height 45
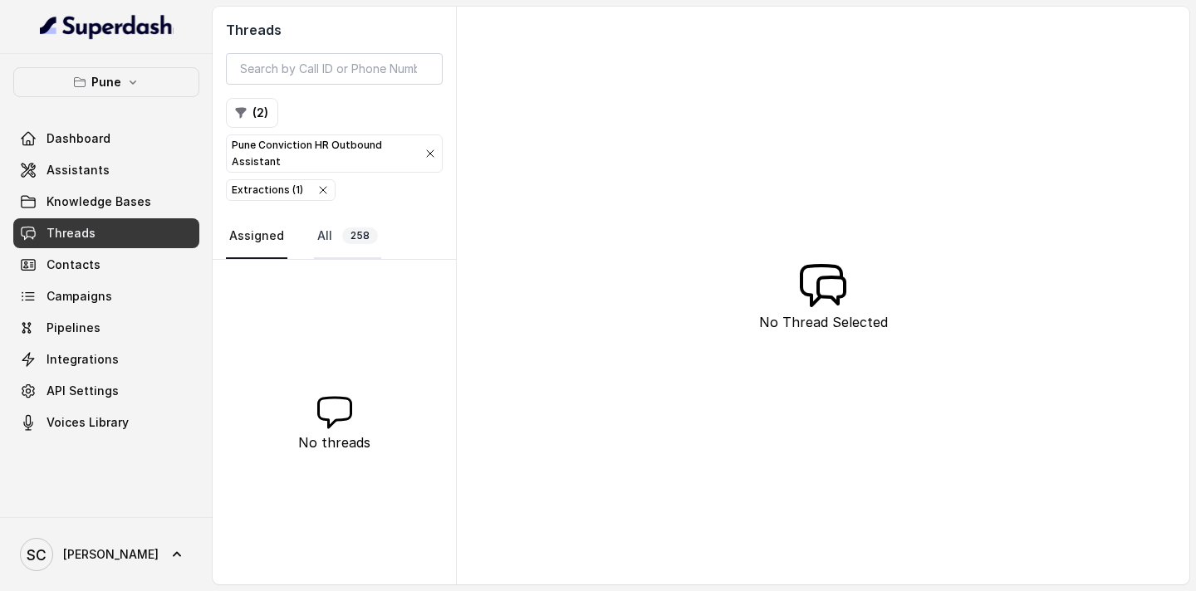
click at [357, 236] on span "258" at bounding box center [360, 236] width 36 height 17
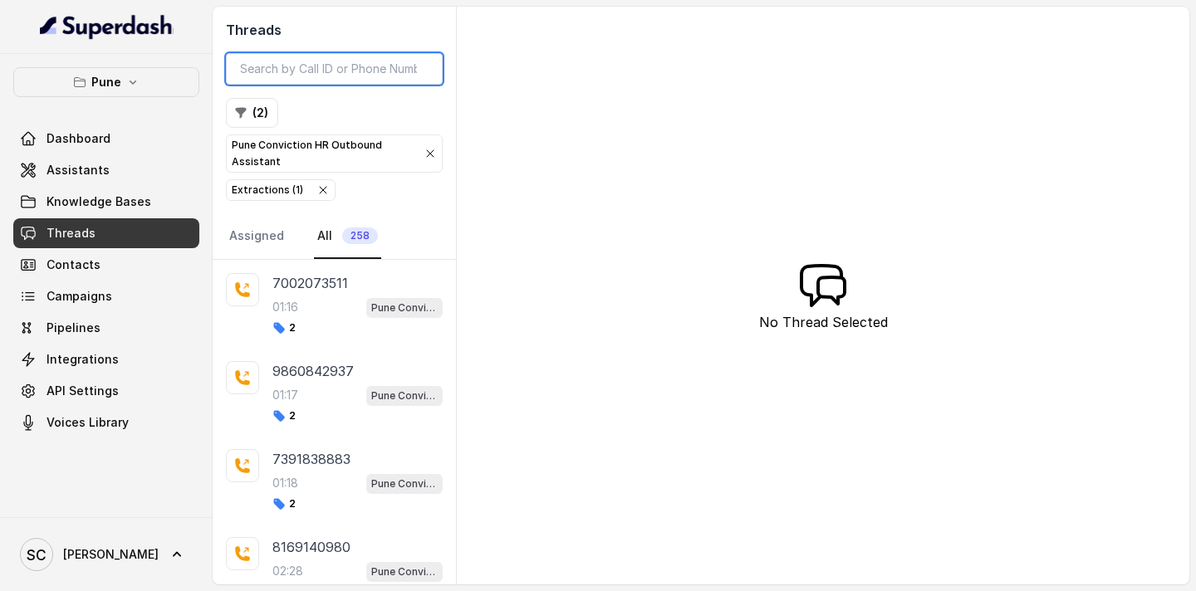
click at [299, 68] on input "search" at bounding box center [334, 69] width 217 height 32
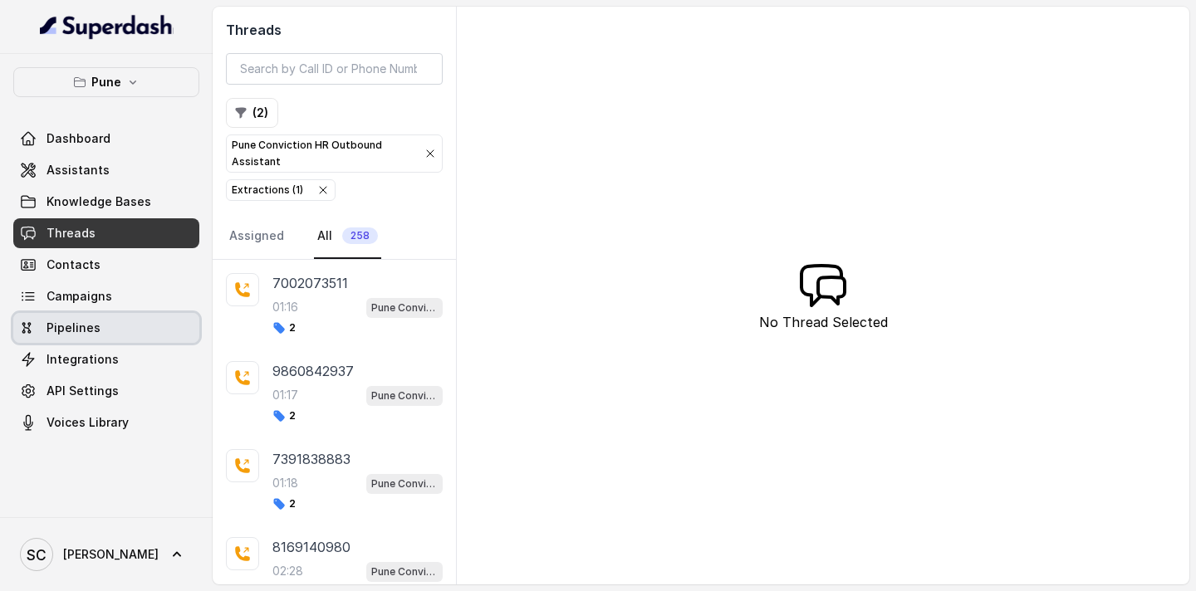
click at [73, 340] on link "Pipelines" at bounding box center [106, 328] width 186 height 30
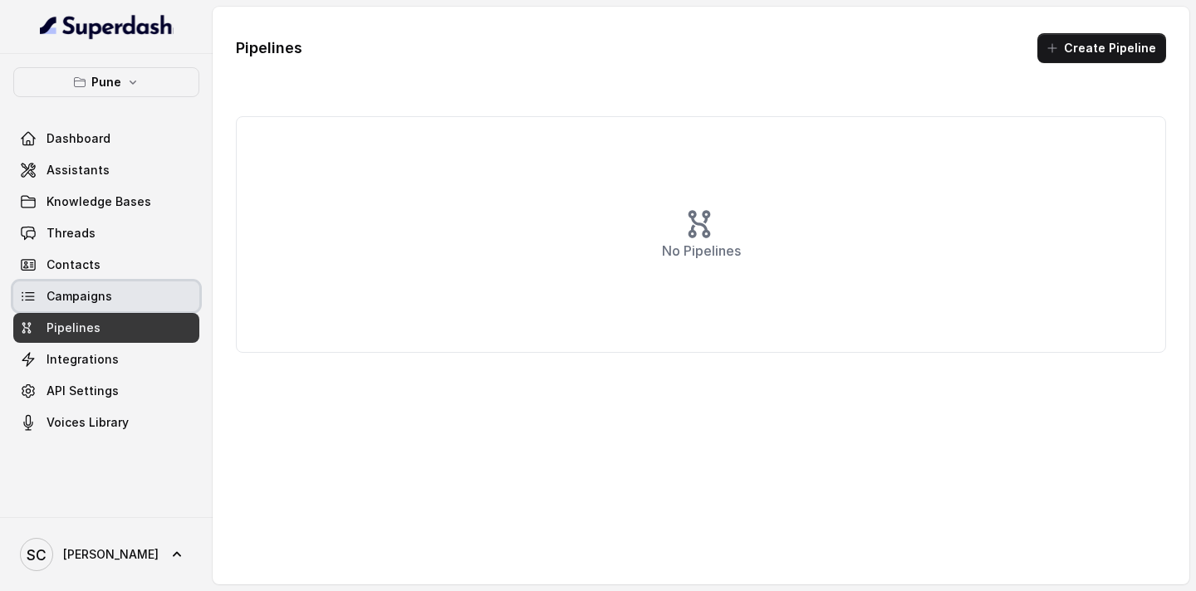
click at [73, 291] on span "Campaigns" at bounding box center [80, 296] width 66 height 17
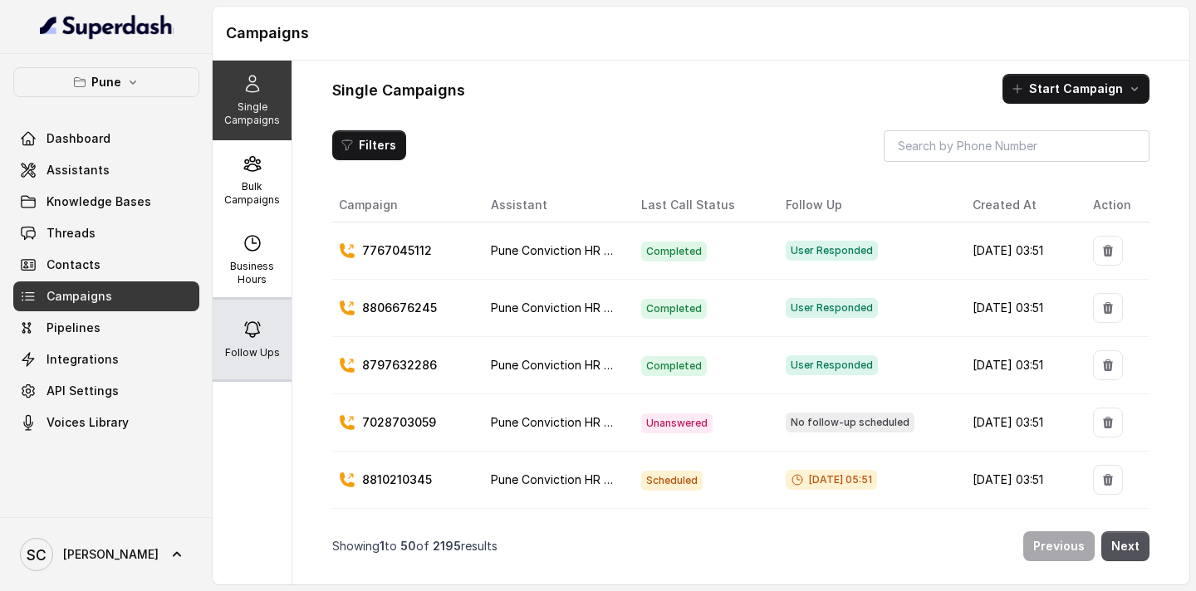
click at [260, 334] on icon at bounding box center [253, 330] width 20 height 20
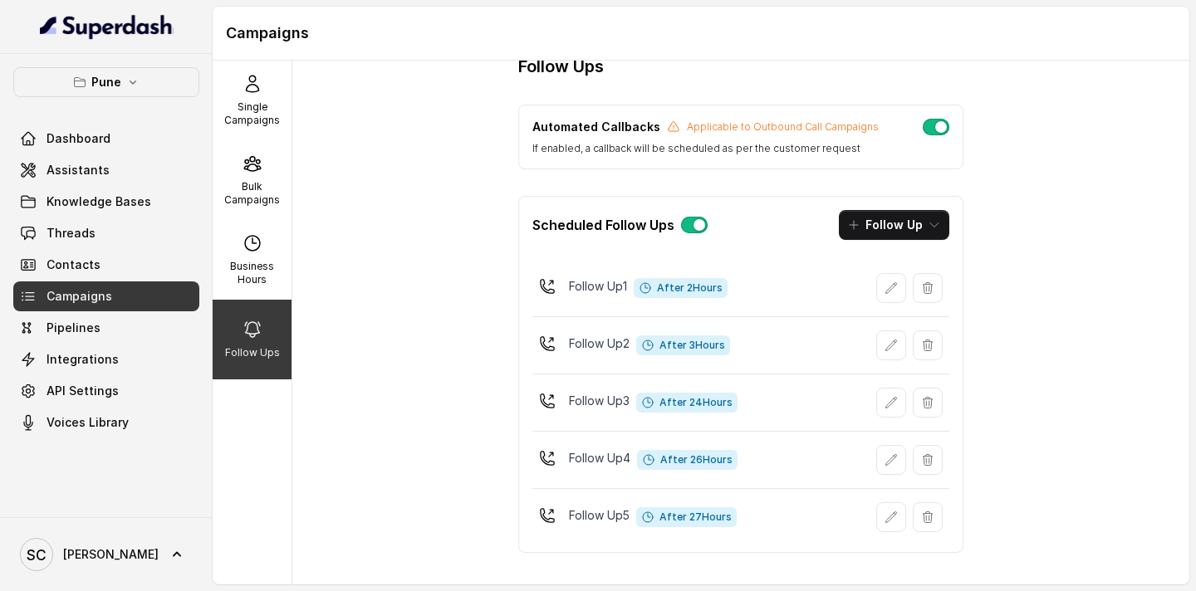
scroll to position [41, 0]
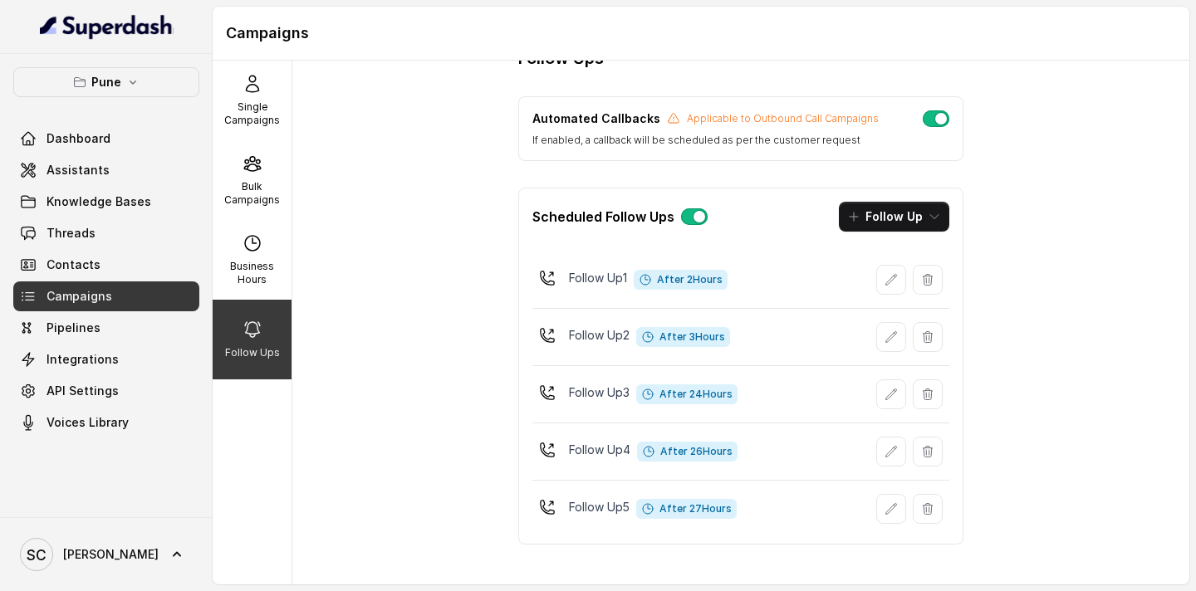
click at [651, 277] on icon at bounding box center [645, 279] width 13 height 13
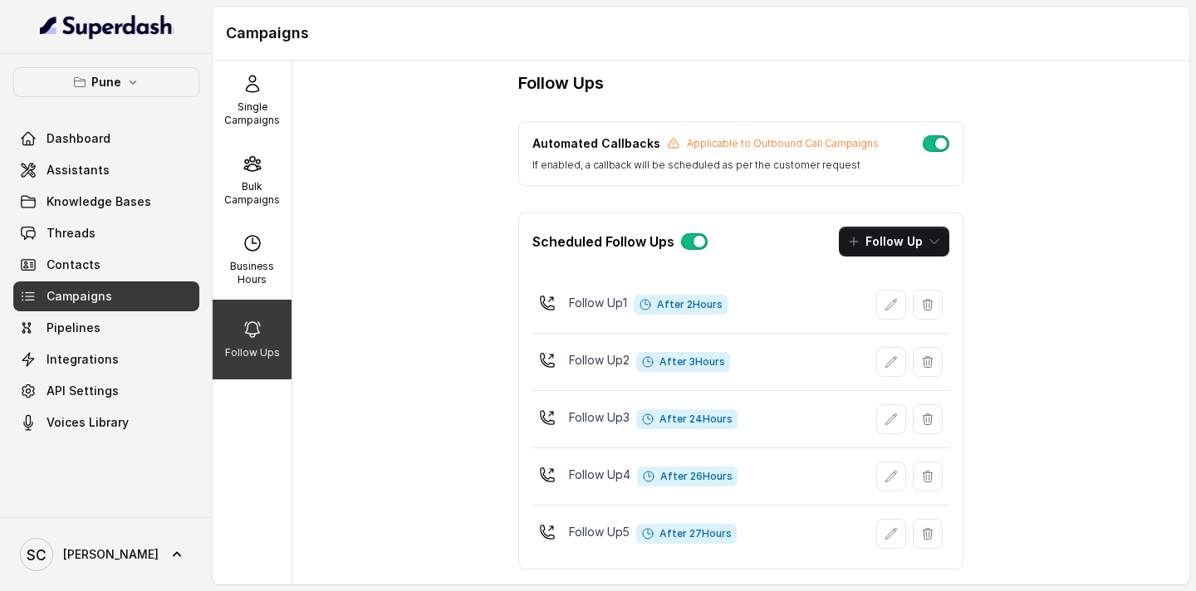
scroll to position [0, 0]
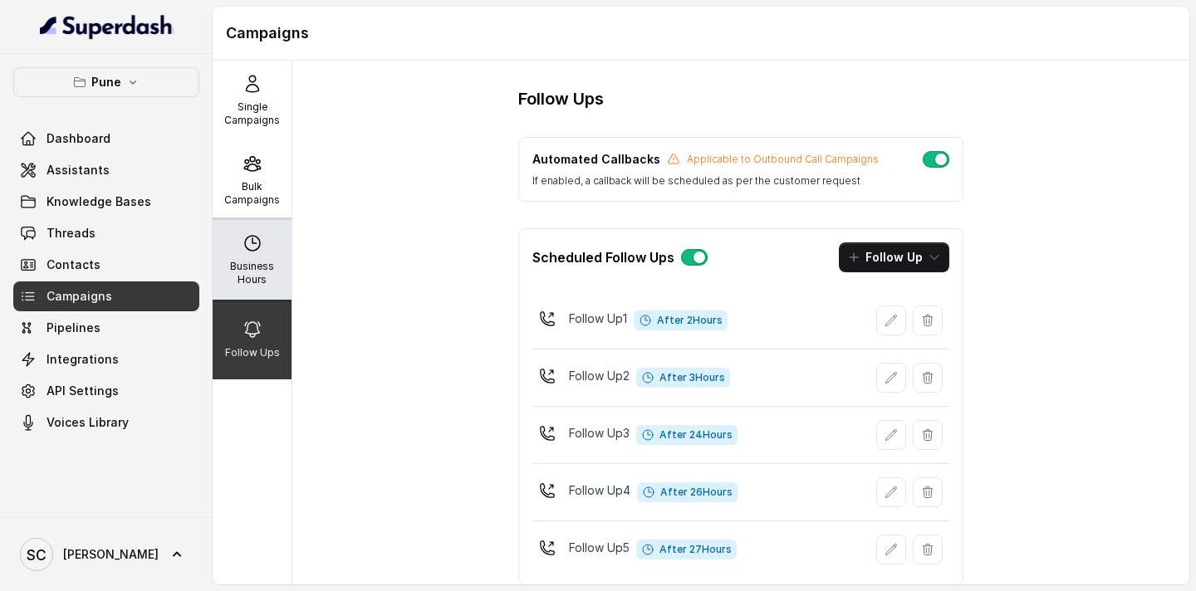
click at [255, 261] on p "Business Hours" at bounding box center [252, 273] width 66 height 27
select select "[GEOGRAPHIC_DATA]/[GEOGRAPHIC_DATA]"
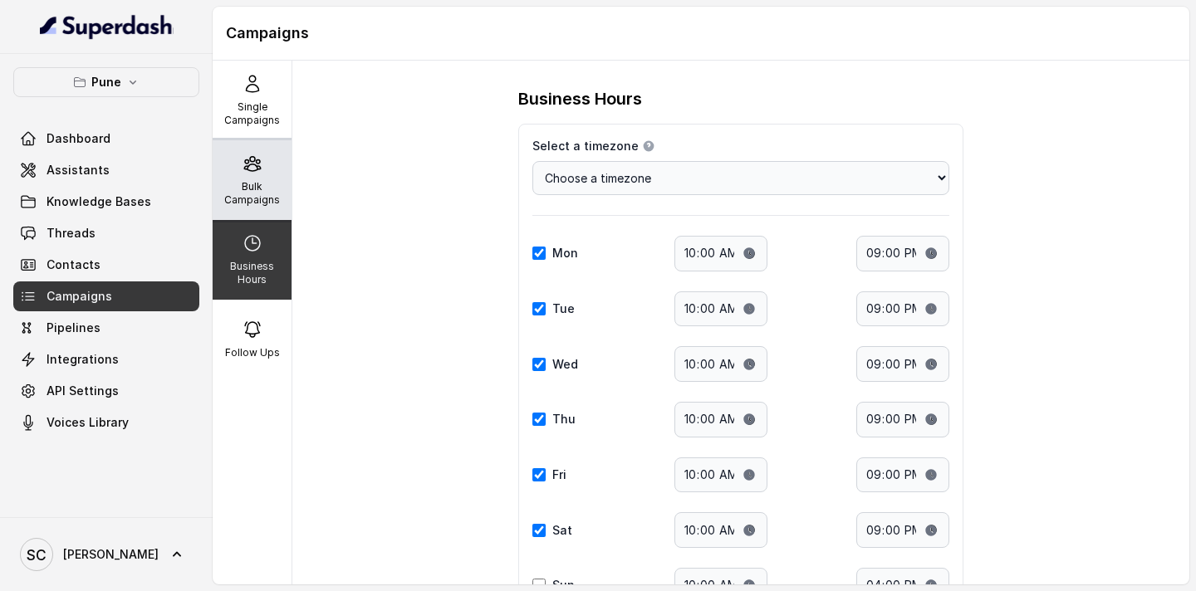
click at [256, 173] on icon at bounding box center [253, 164] width 20 height 20
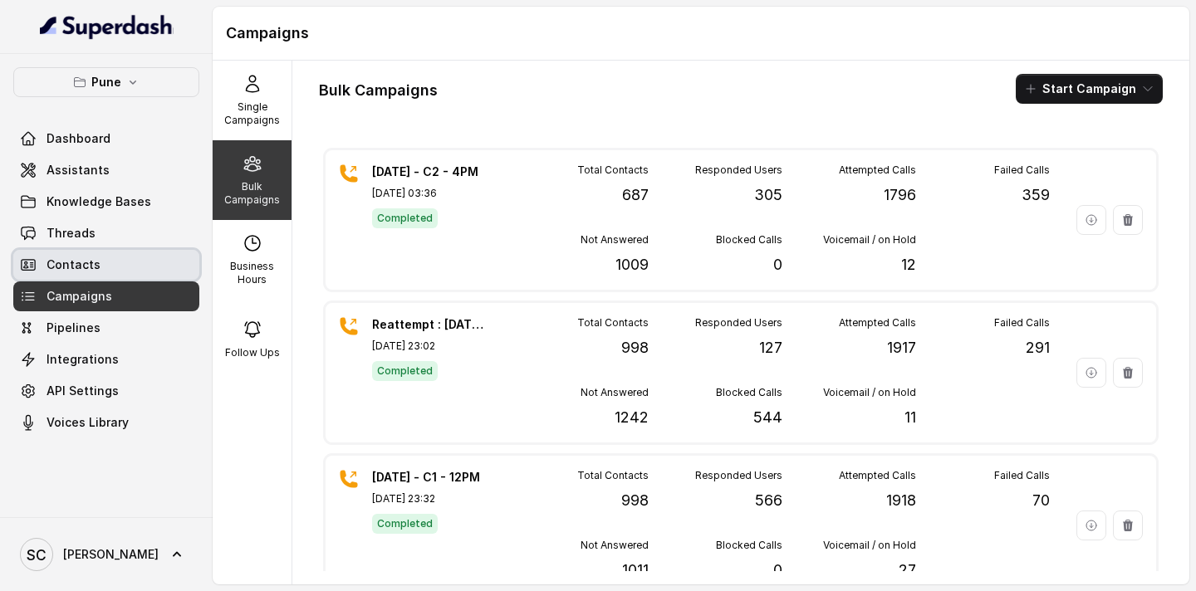
click at [79, 263] on span "Contacts" at bounding box center [74, 265] width 54 height 17
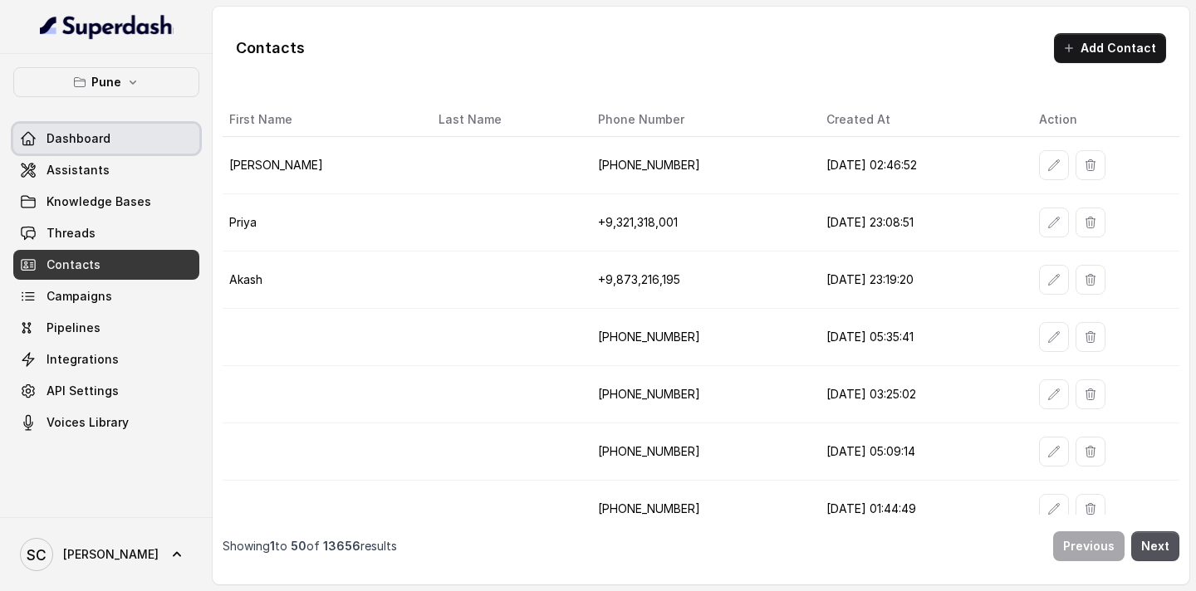
click at [100, 150] on link "Dashboard" at bounding box center [106, 139] width 186 height 30
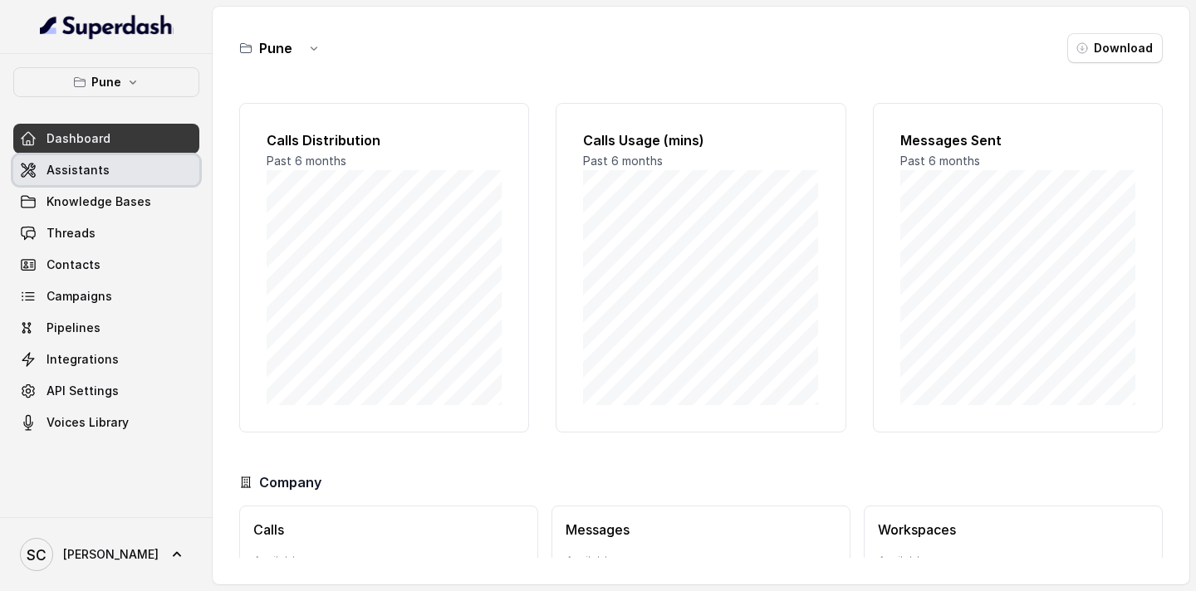
click at [89, 172] on span "Assistants" at bounding box center [78, 170] width 63 height 17
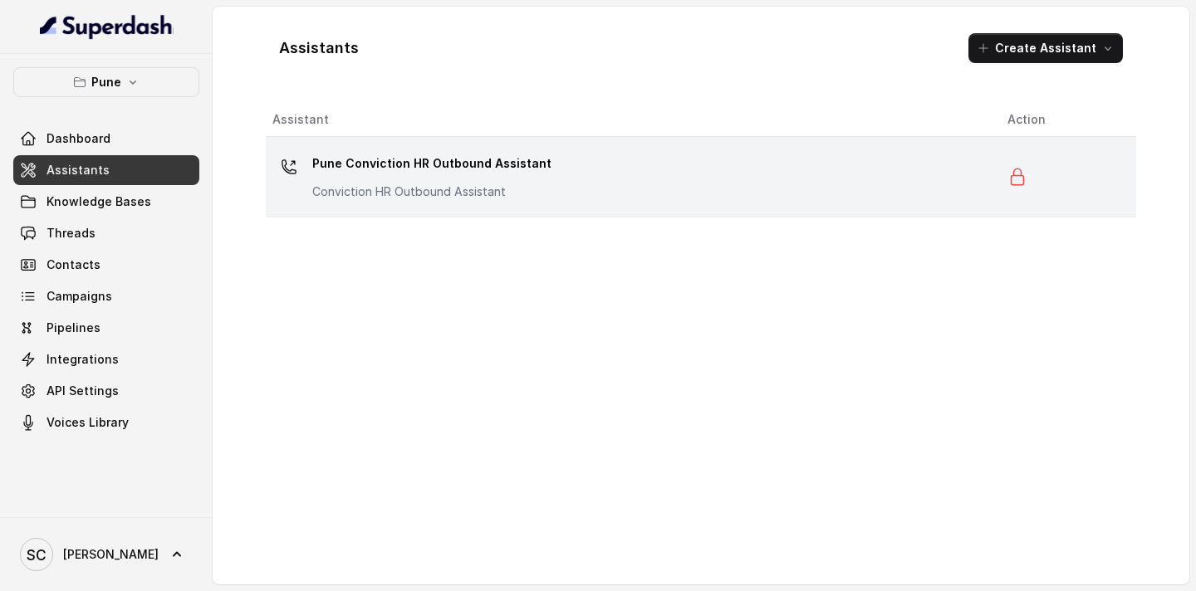
click at [391, 165] on p "Pune Conviction HR Outbound Assistant" at bounding box center [431, 163] width 239 height 27
